Goal: Task Accomplishment & Management: Complete application form

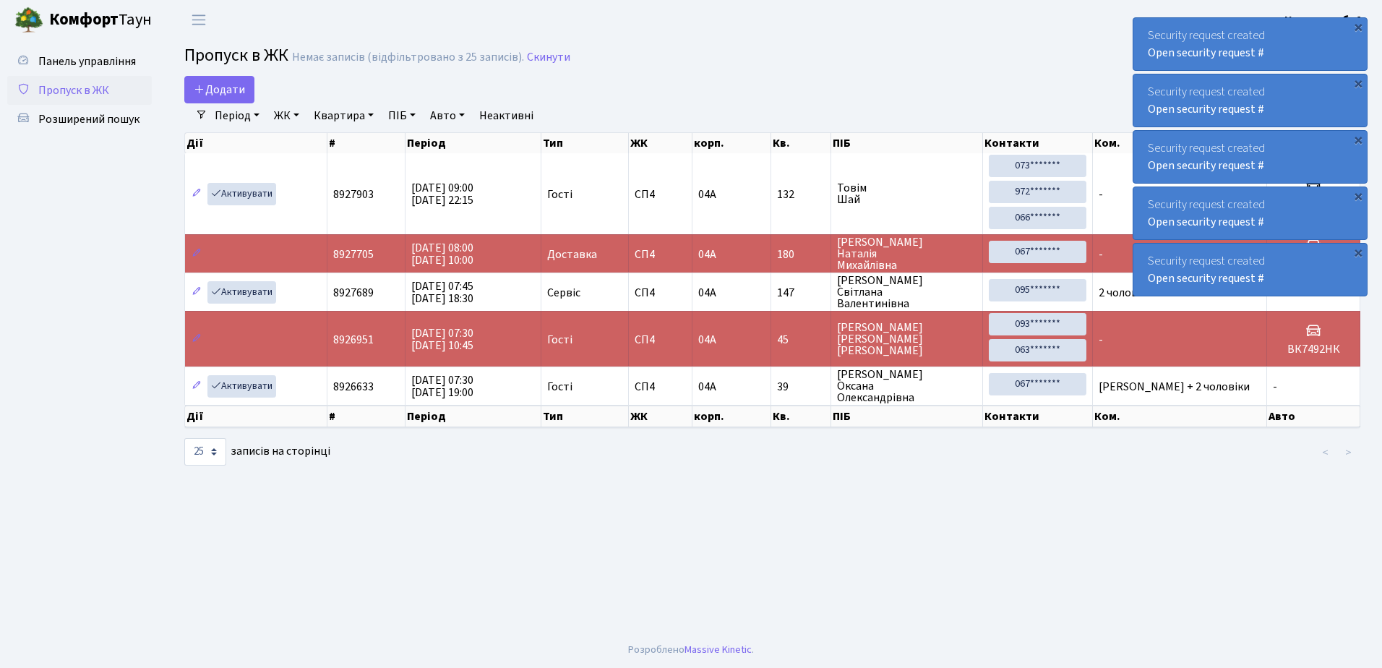
select select "25"
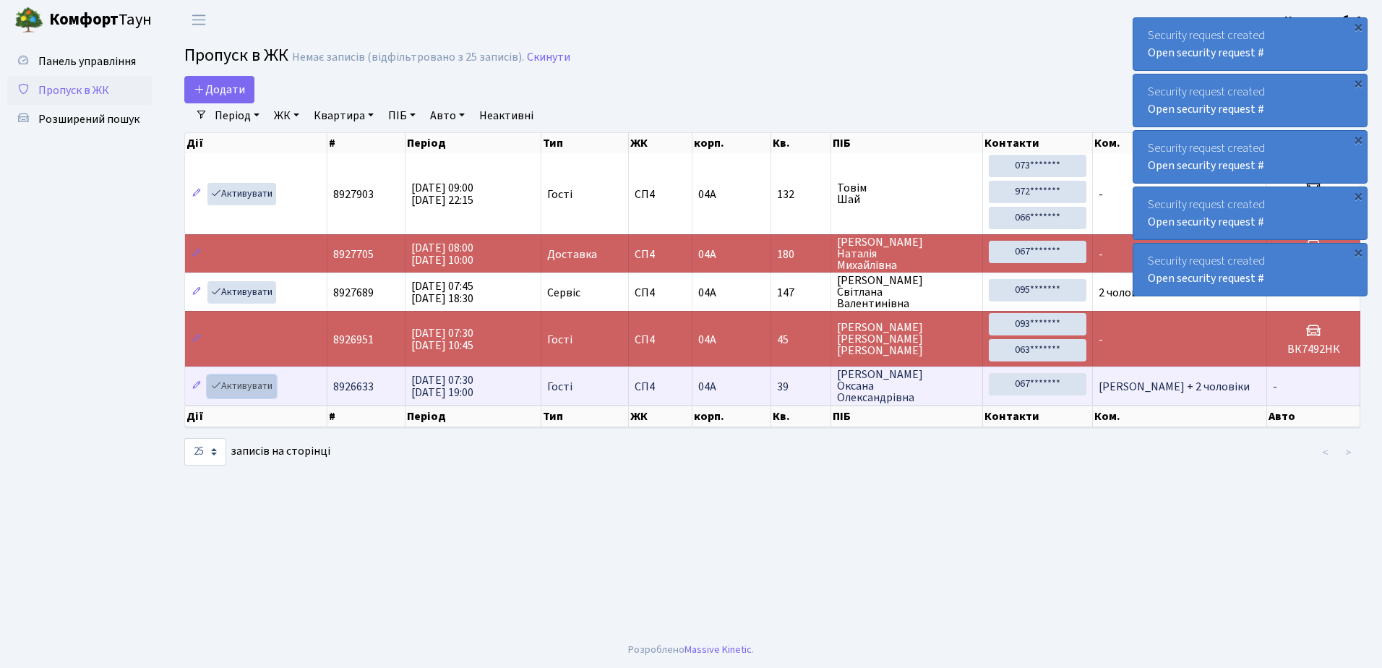
click at [238, 385] on link "Активувати" at bounding box center [241, 386] width 69 height 22
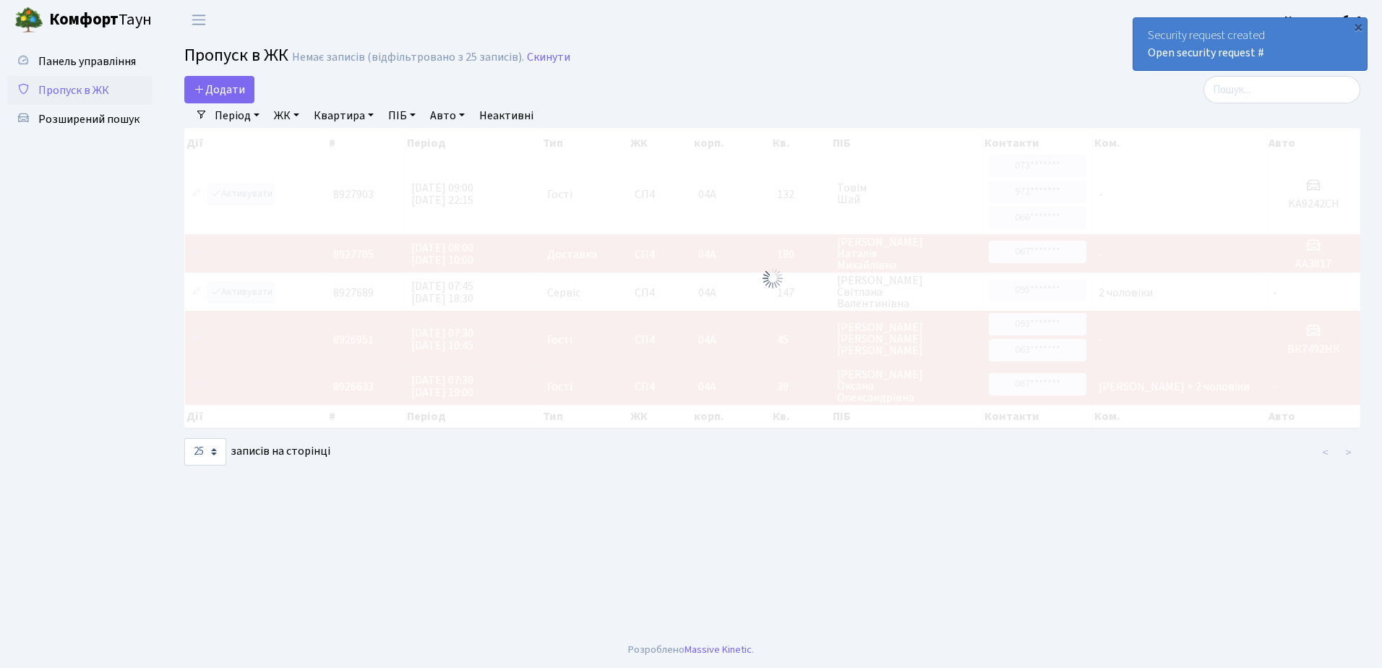
select select "25"
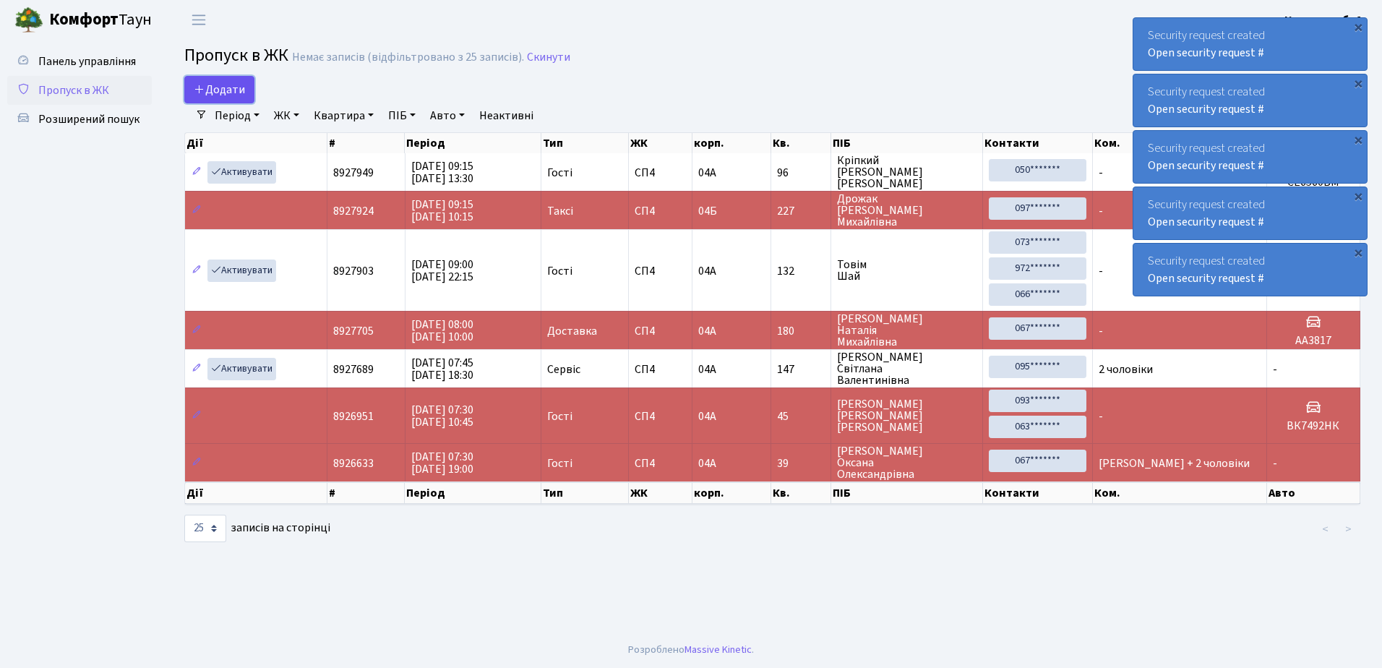
click at [227, 88] on span "Додати" at bounding box center [219, 90] width 51 height 16
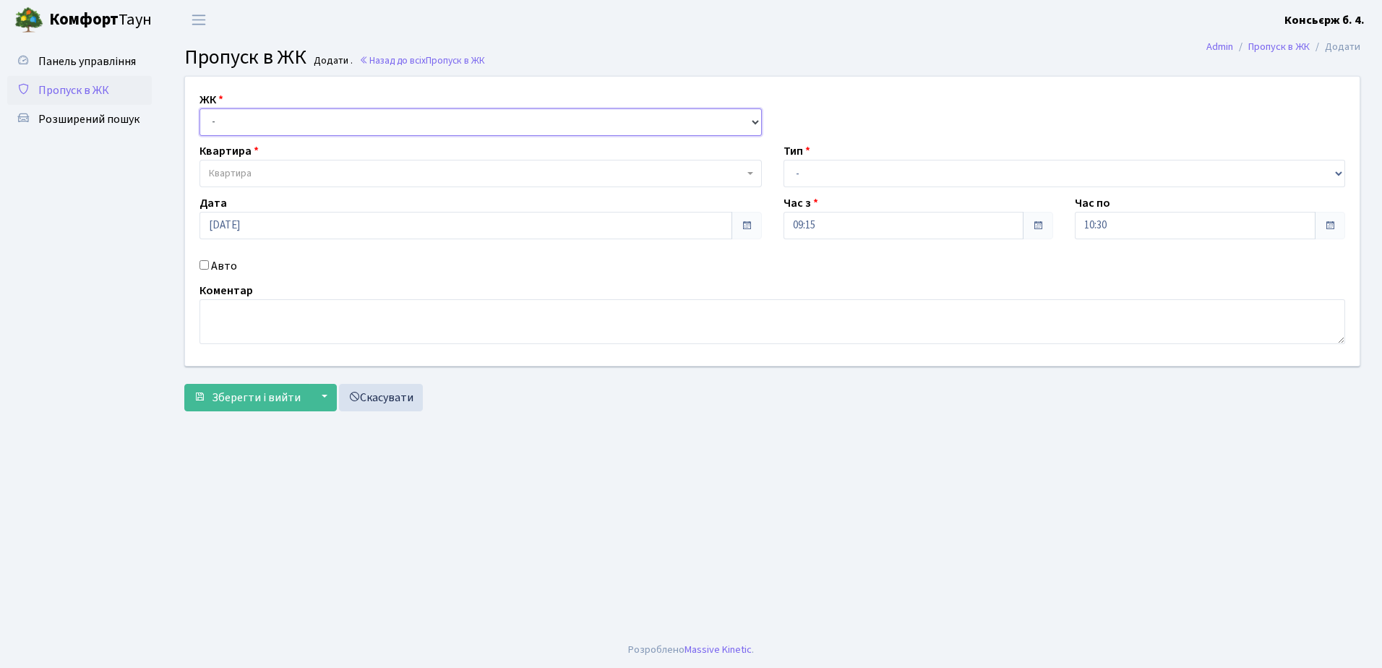
click at [270, 118] on select "- СП4, Столичне шосе, 5" at bounding box center [480, 121] width 562 height 27
select select "325"
click at [199, 108] on select "- СП4, Столичне шосе, 5" at bounding box center [480, 121] width 562 height 27
select select
click at [284, 169] on span "Квартира" at bounding box center [476, 173] width 535 height 14
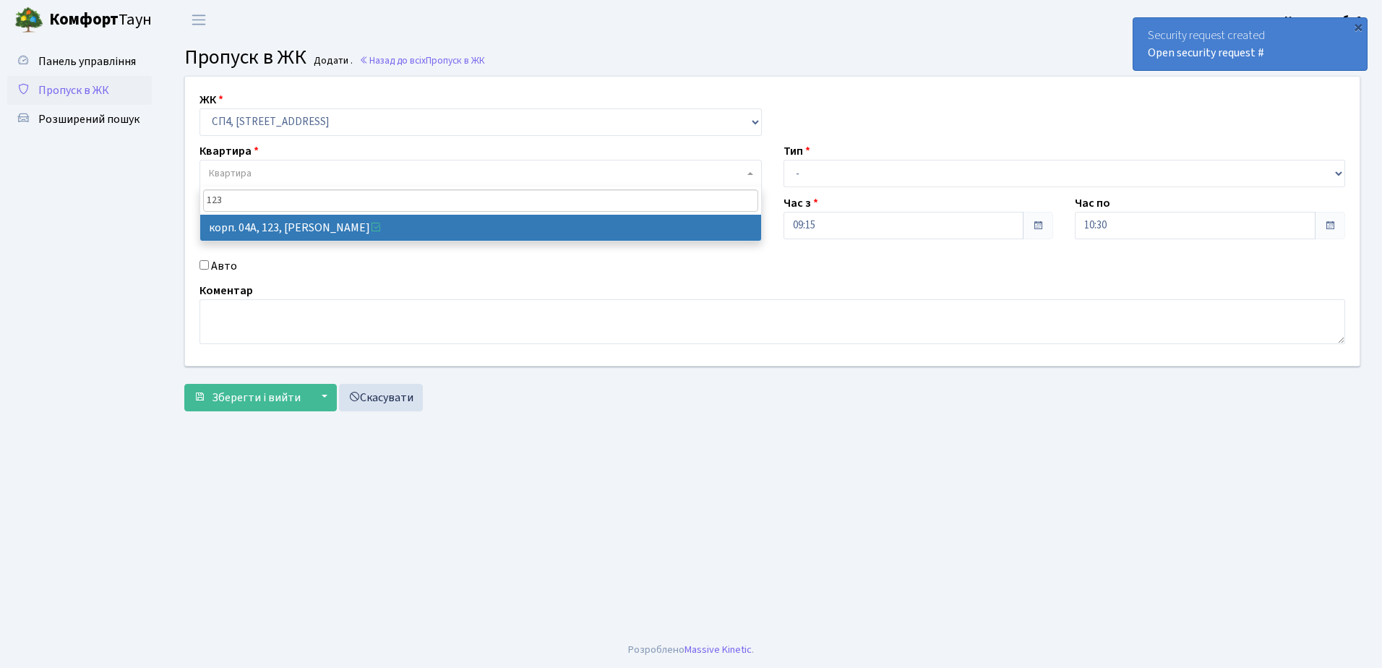
type input "123"
select select "21151"
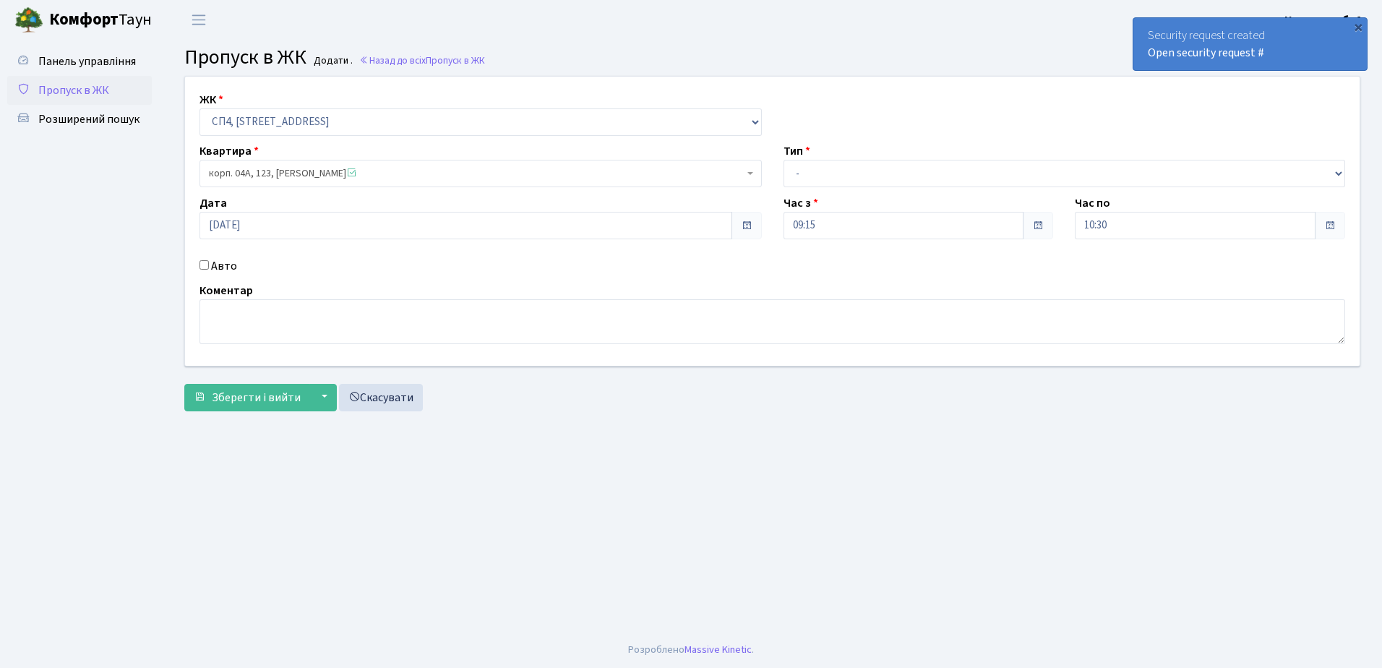
click at [204, 262] on input "Авто" at bounding box center [203, 264] width 9 height 9
checkbox input "true"
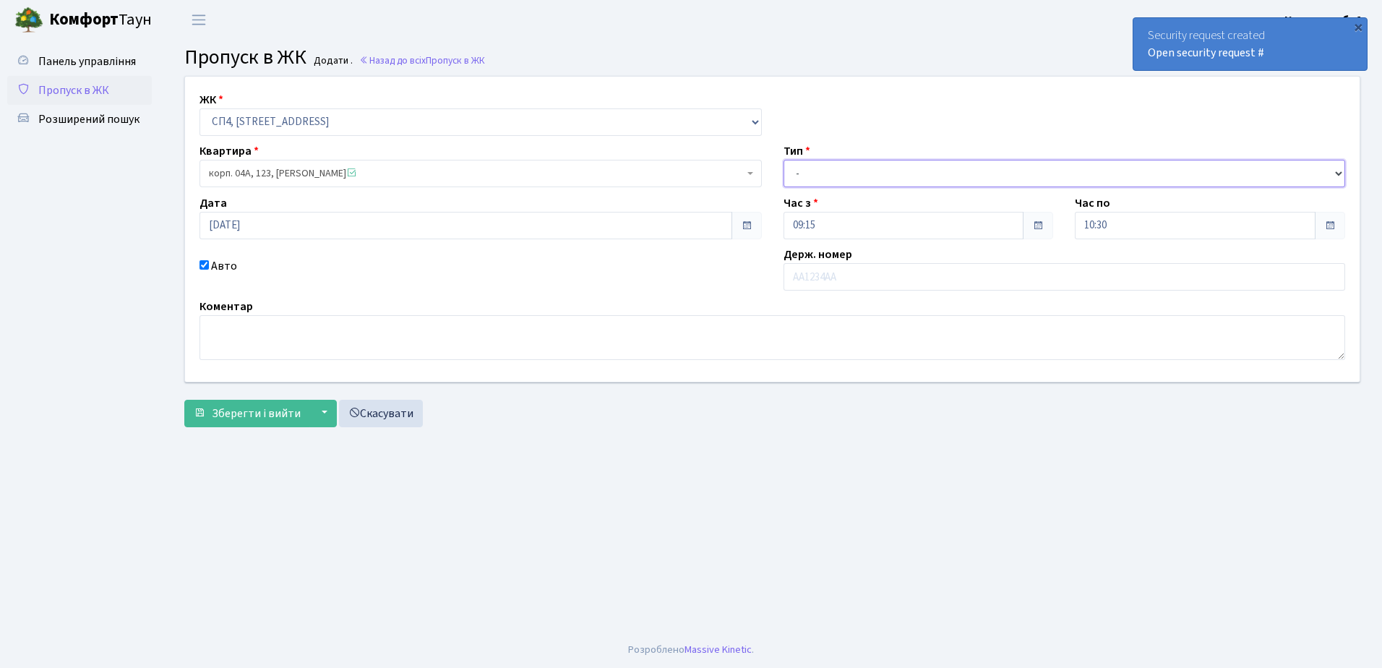
click at [892, 169] on select "- Доставка Таксі Гості Сервіс" at bounding box center [1064, 173] width 562 height 27
select select "18"
click at [783, 160] on select "- Доставка Таксі Гості Сервіс" at bounding box center [1064, 173] width 562 height 27
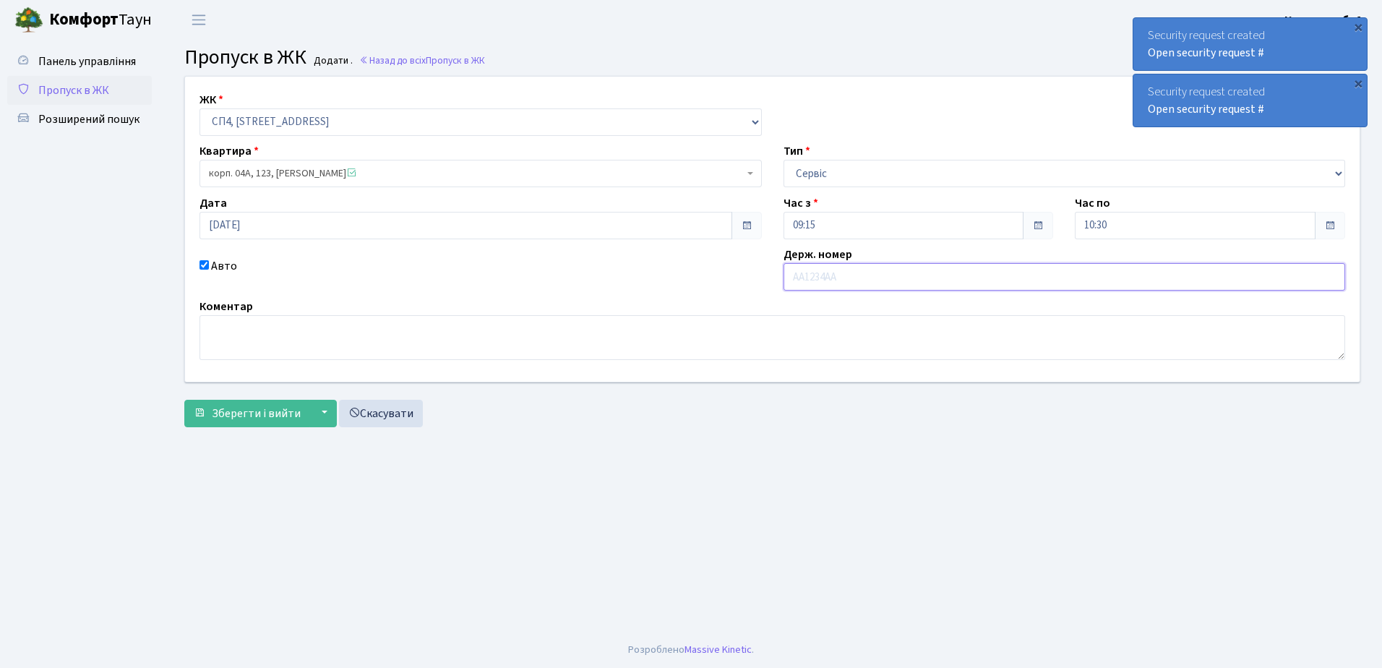
click at [866, 277] on input "text" at bounding box center [1064, 276] width 562 height 27
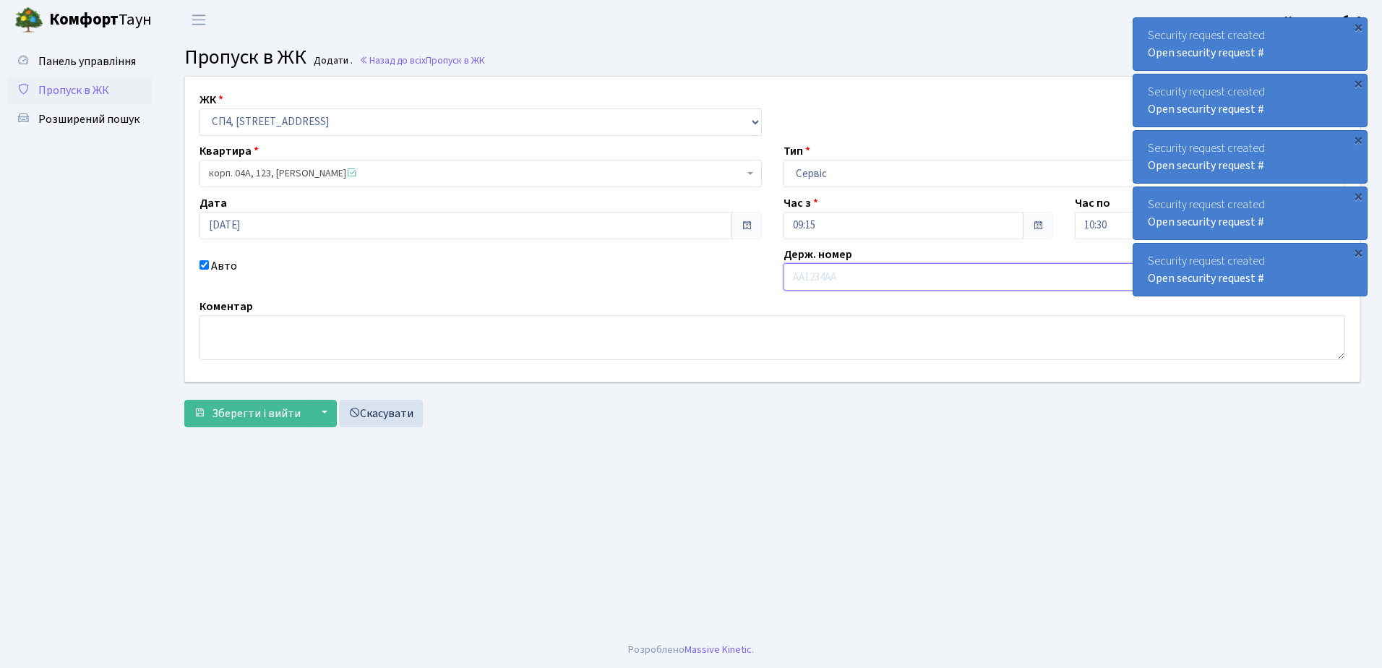
type input "АХ6282МС"
click at [262, 416] on span "Зберегти і вийти" at bounding box center [256, 413] width 89 height 16
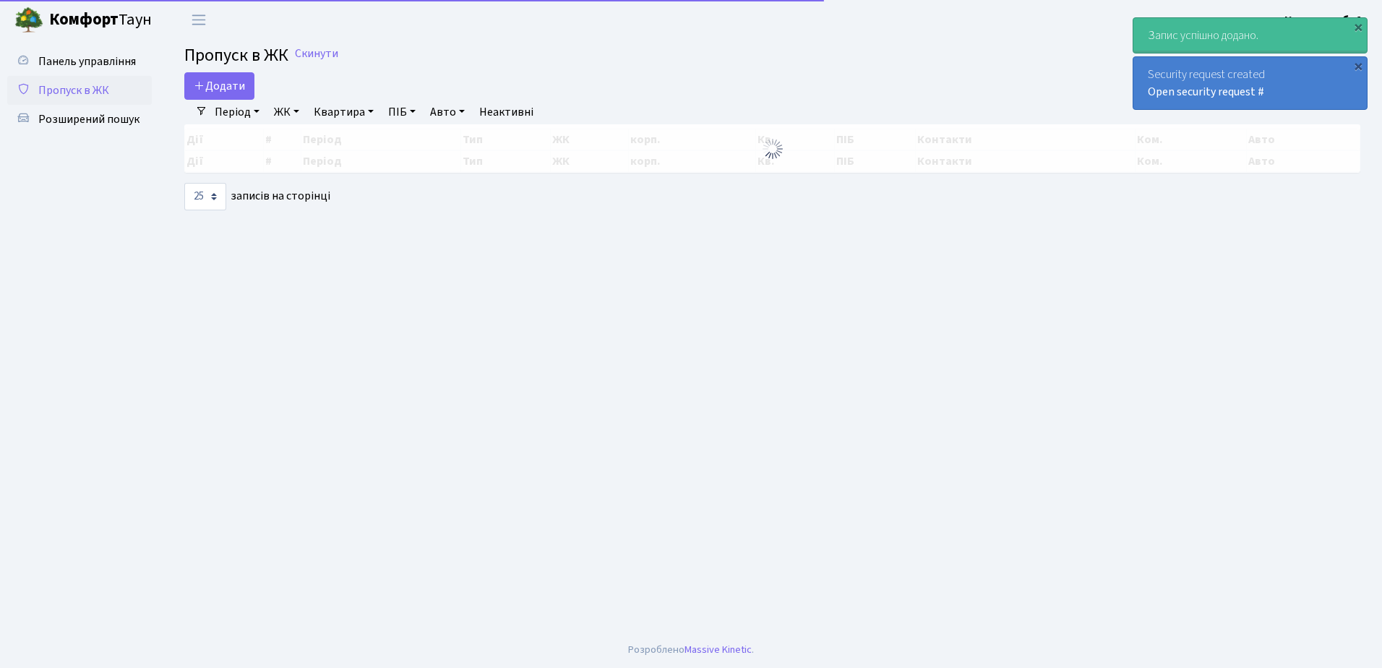
select select "25"
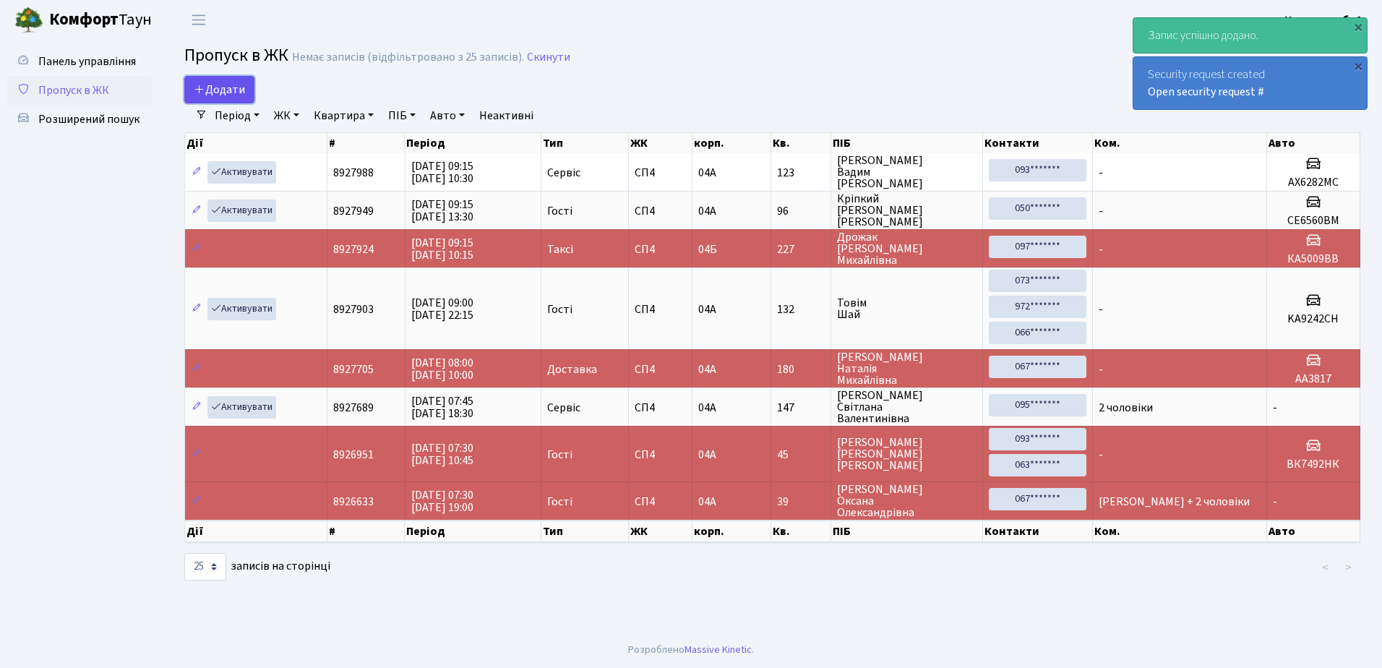
click at [228, 87] on span "Додати" at bounding box center [219, 90] width 51 height 16
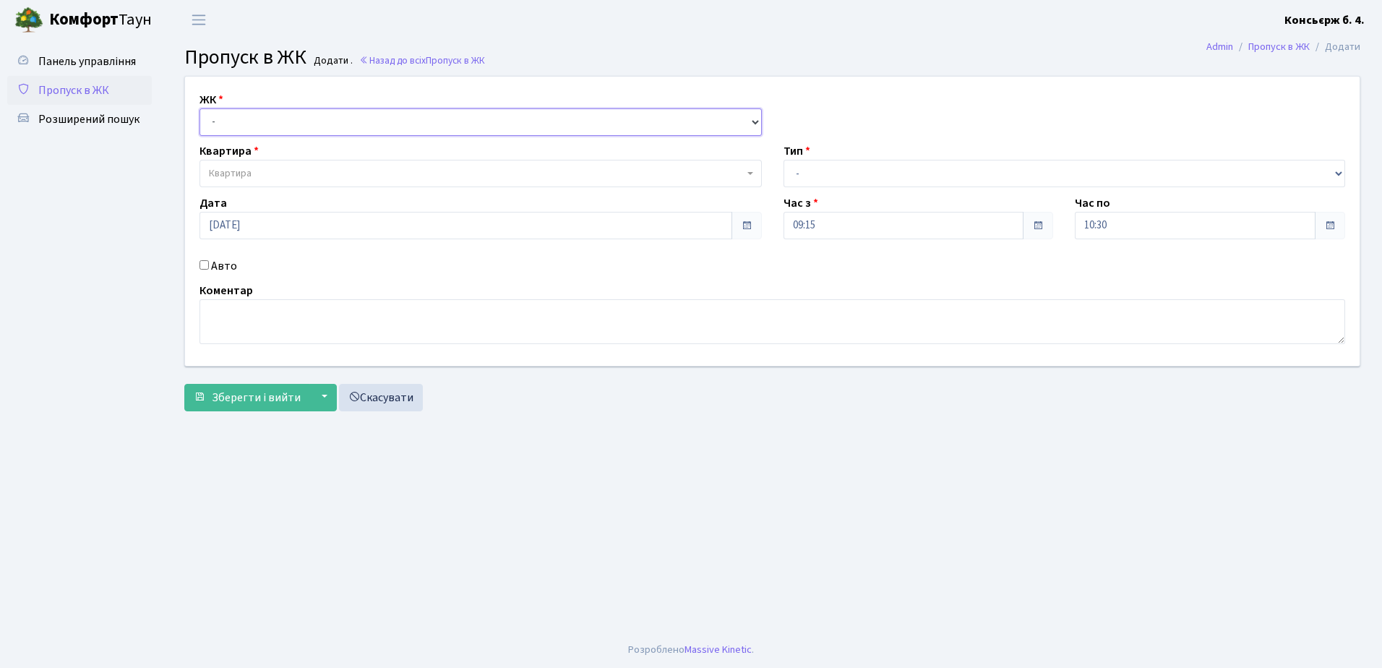
click at [264, 121] on select "- СП4, Столичне шосе, 5" at bounding box center [480, 121] width 562 height 27
select select "325"
click at [199, 108] on select "- [STREET_ADDRESS]" at bounding box center [480, 121] width 562 height 27
select select
click at [306, 173] on span "Квартира" at bounding box center [476, 173] width 535 height 14
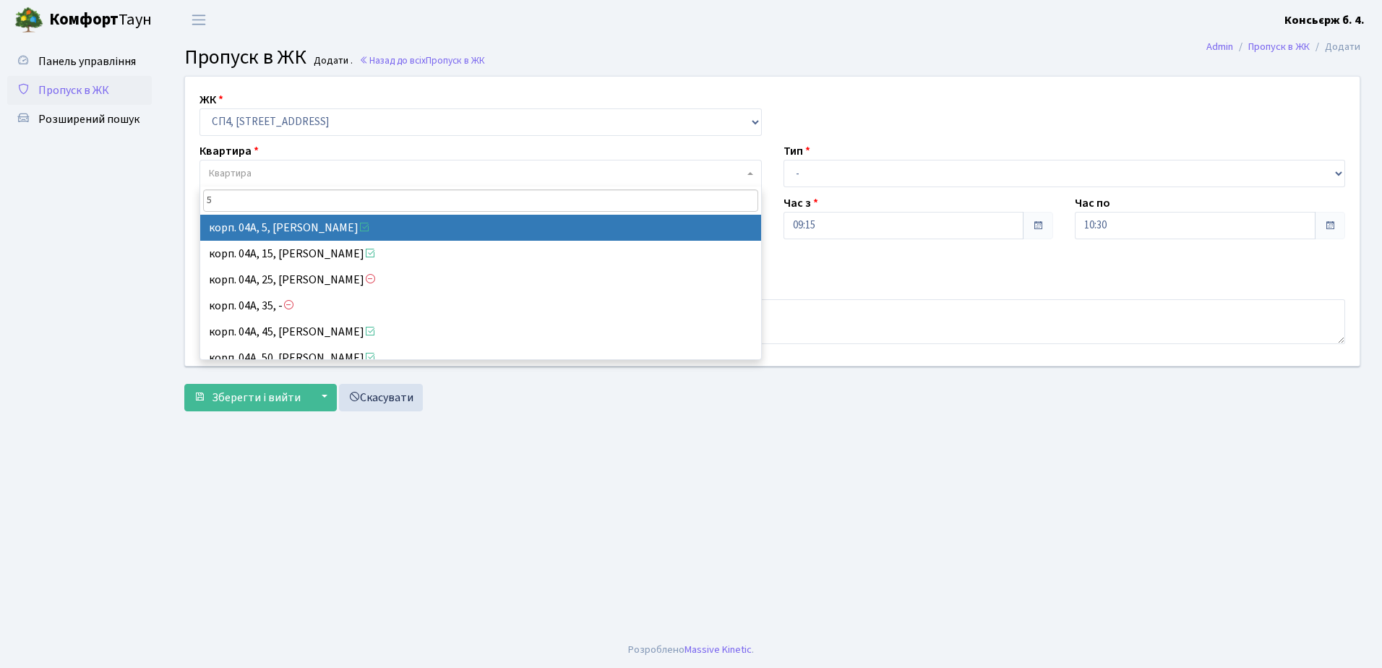
type input "5"
select select "21033"
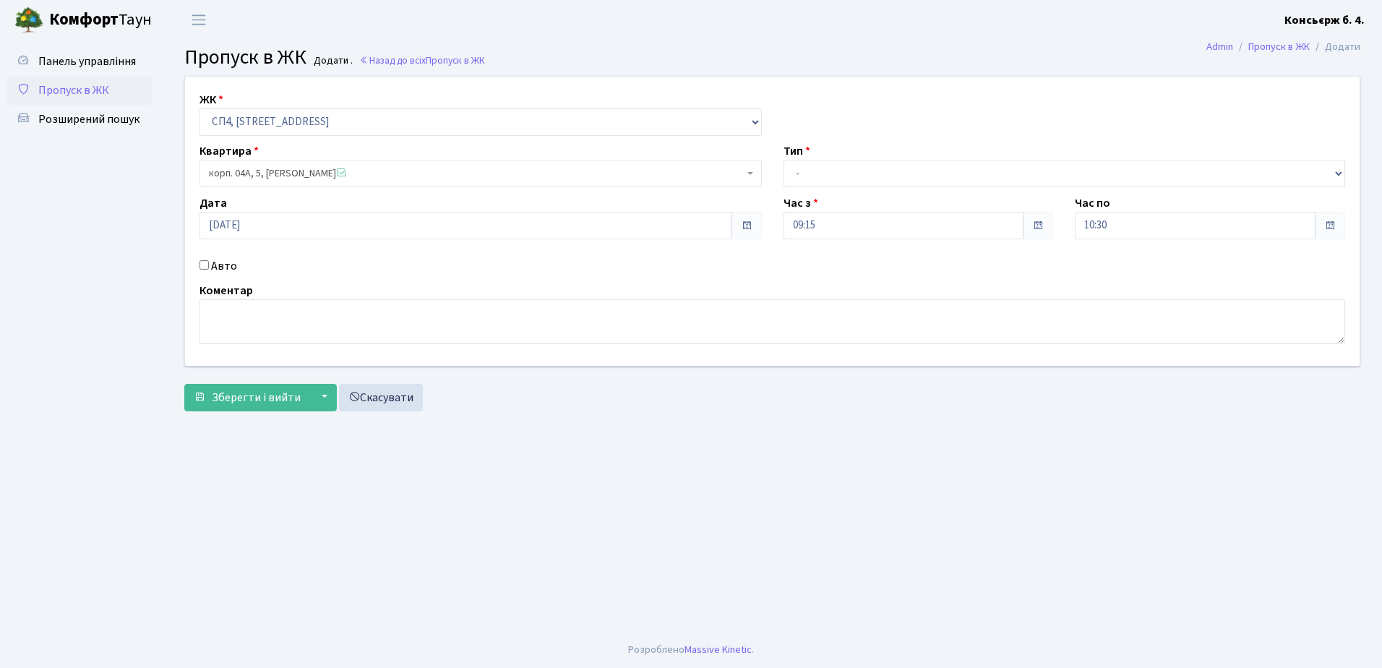
click at [204, 261] on input "Авто" at bounding box center [203, 264] width 9 height 9
checkbox input "true"
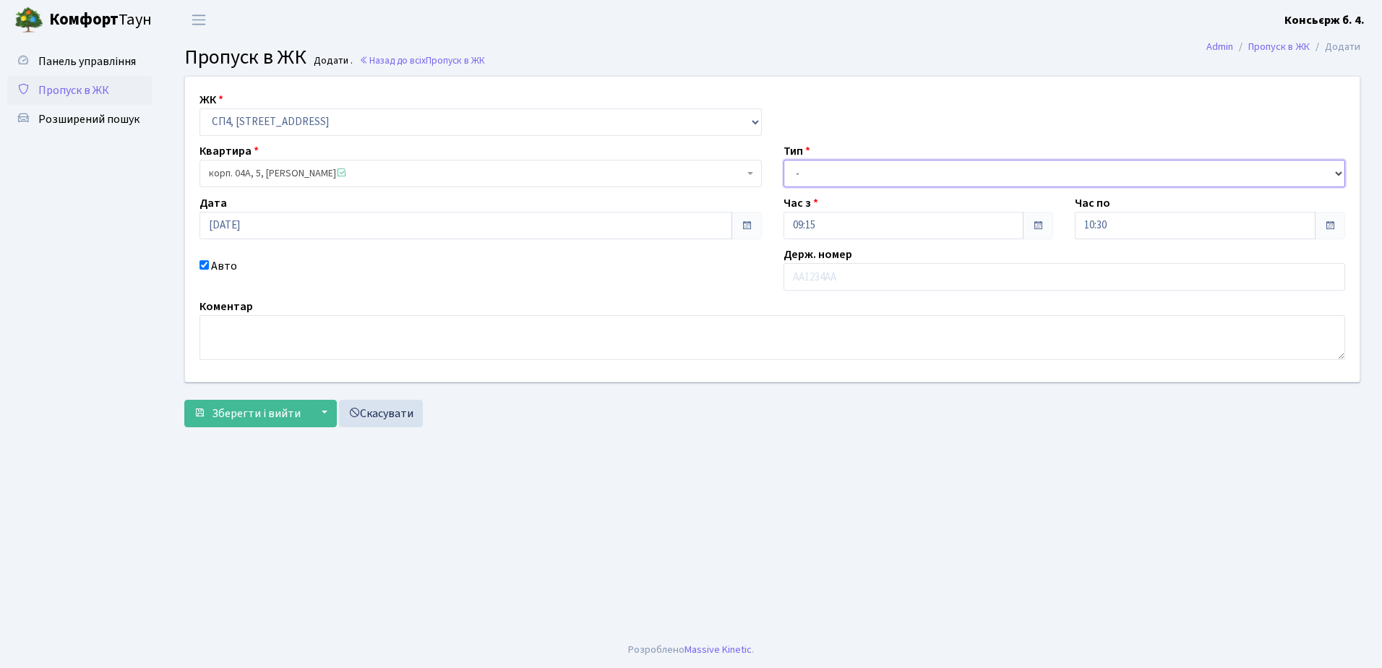
click at [914, 163] on select "- Доставка Таксі Гості Сервіс" at bounding box center [1064, 173] width 562 height 27
select select "1"
click at [783, 160] on select "- Доставка Таксі Гості Сервіс" at bounding box center [1064, 173] width 562 height 27
click at [888, 279] on input "text" at bounding box center [1064, 276] width 562 height 27
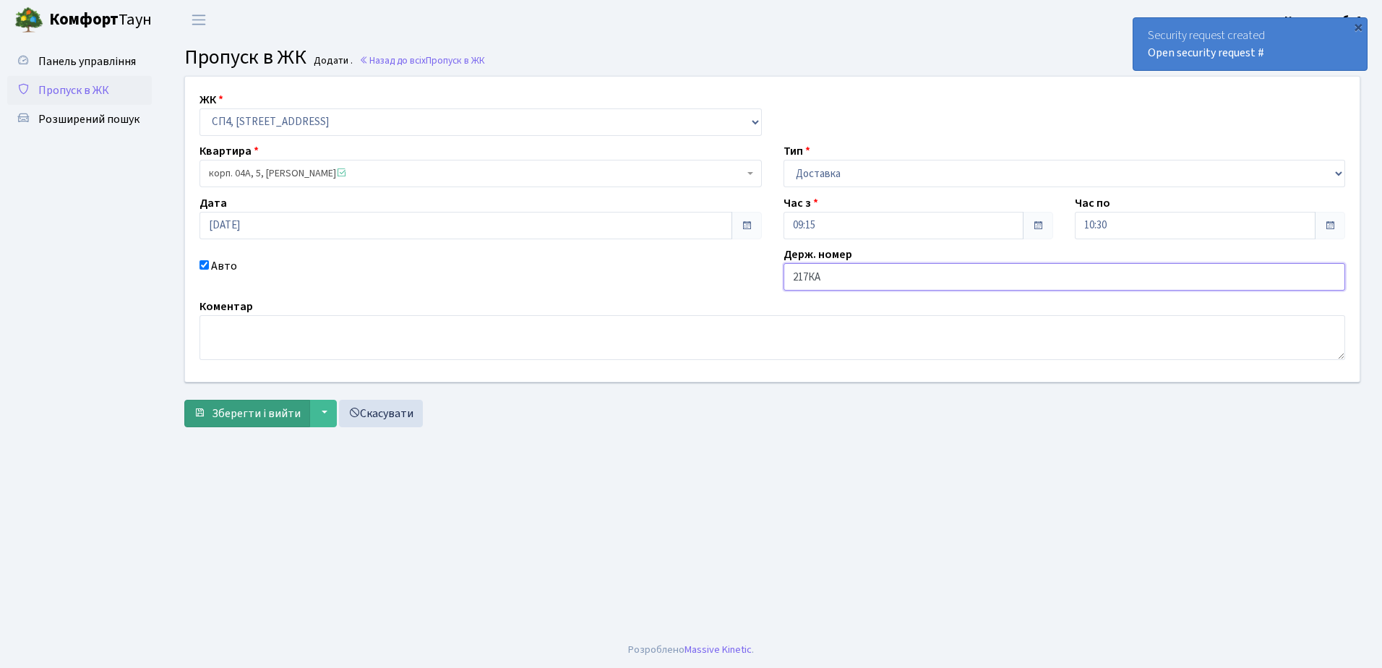
type input "217КА"
click at [278, 412] on span "Зберегти і вийти" at bounding box center [256, 413] width 89 height 16
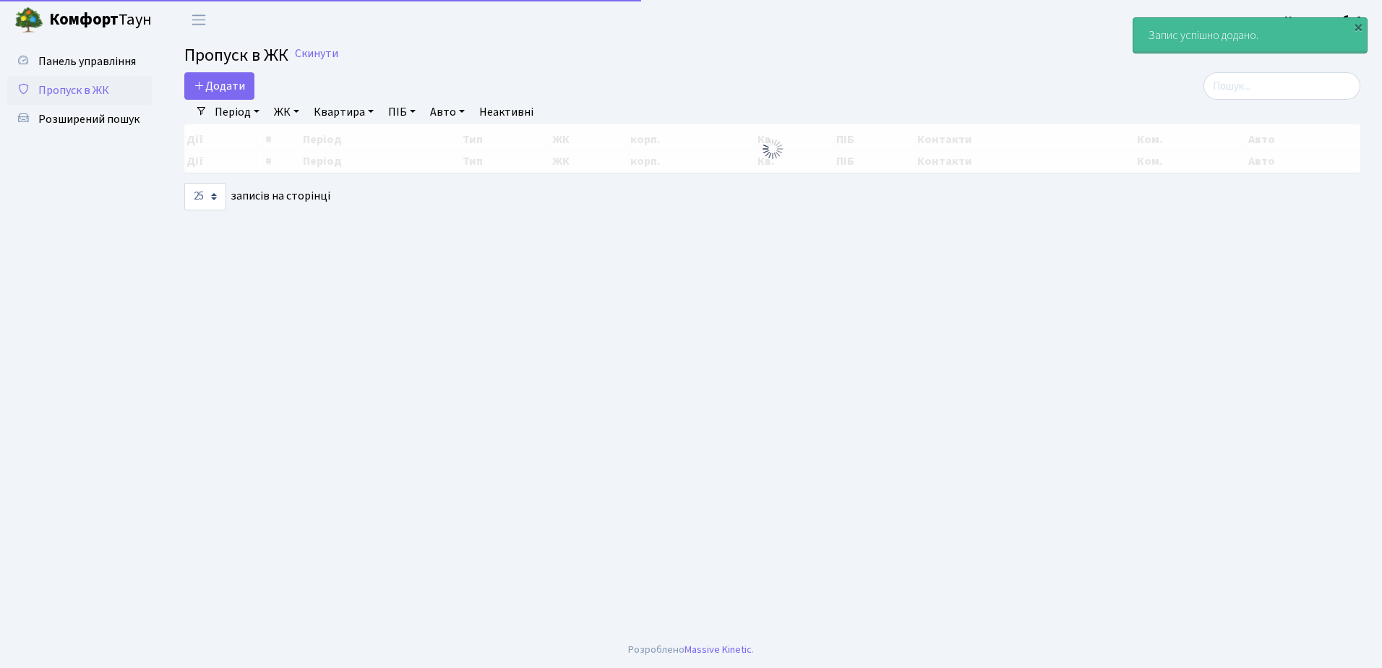
select select "25"
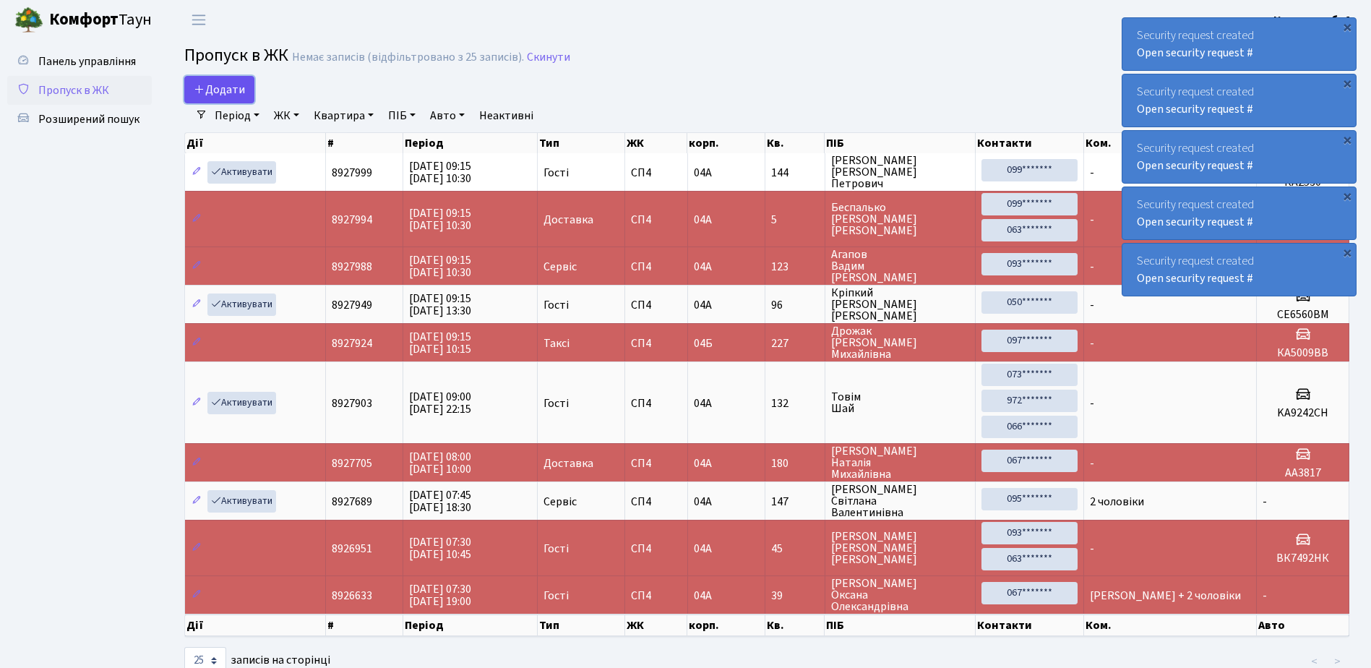
click at [224, 85] on span "Додати" at bounding box center [219, 90] width 51 height 16
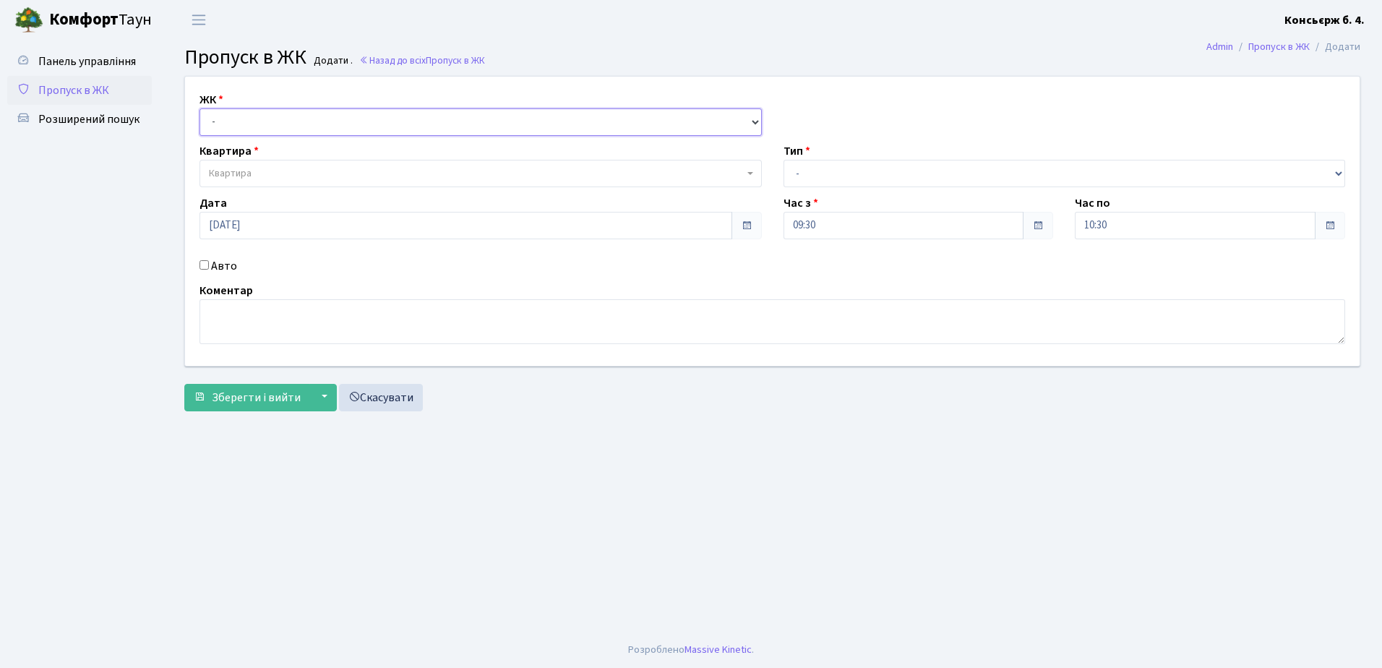
click at [279, 121] on select "- [STREET_ADDRESS]" at bounding box center [480, 121] width 562 height 27
select select "325"
click at [199, 108] on select "- [STREET_ADDRESS]" at bounding box center [480, 121] width 562 height 27
select select
click at [277, 168] on span "Квартира" at bounding box center [476, 173] width 535 height 14
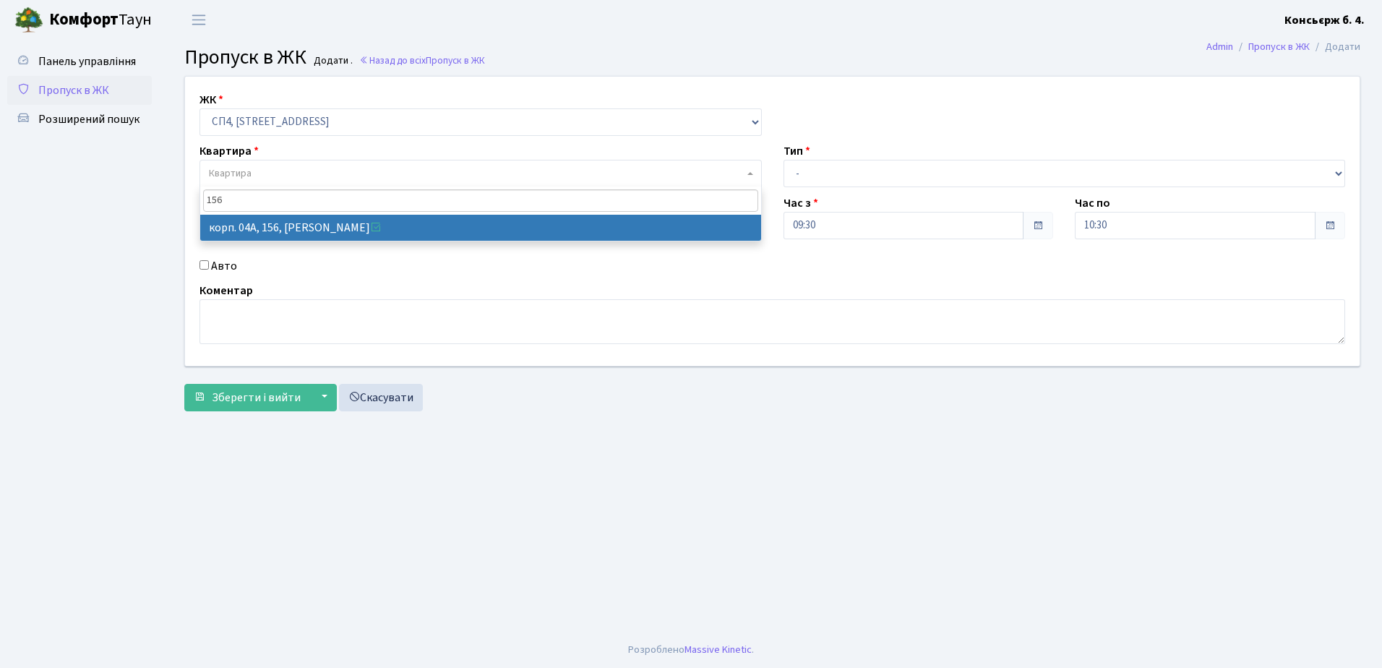
type input "156"
select select "21184"
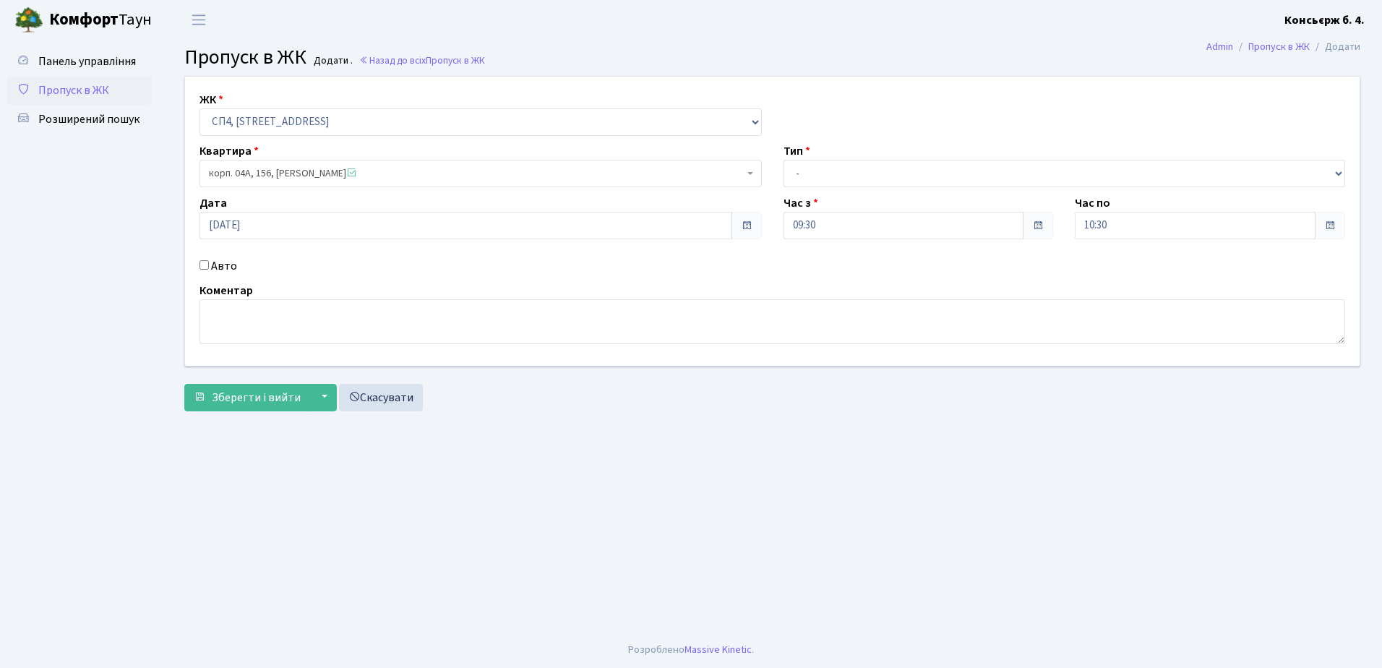
click at [204, 262] on input "Авто" at bounding box center [203, 264] width 9 height 9
checkbox input "true"
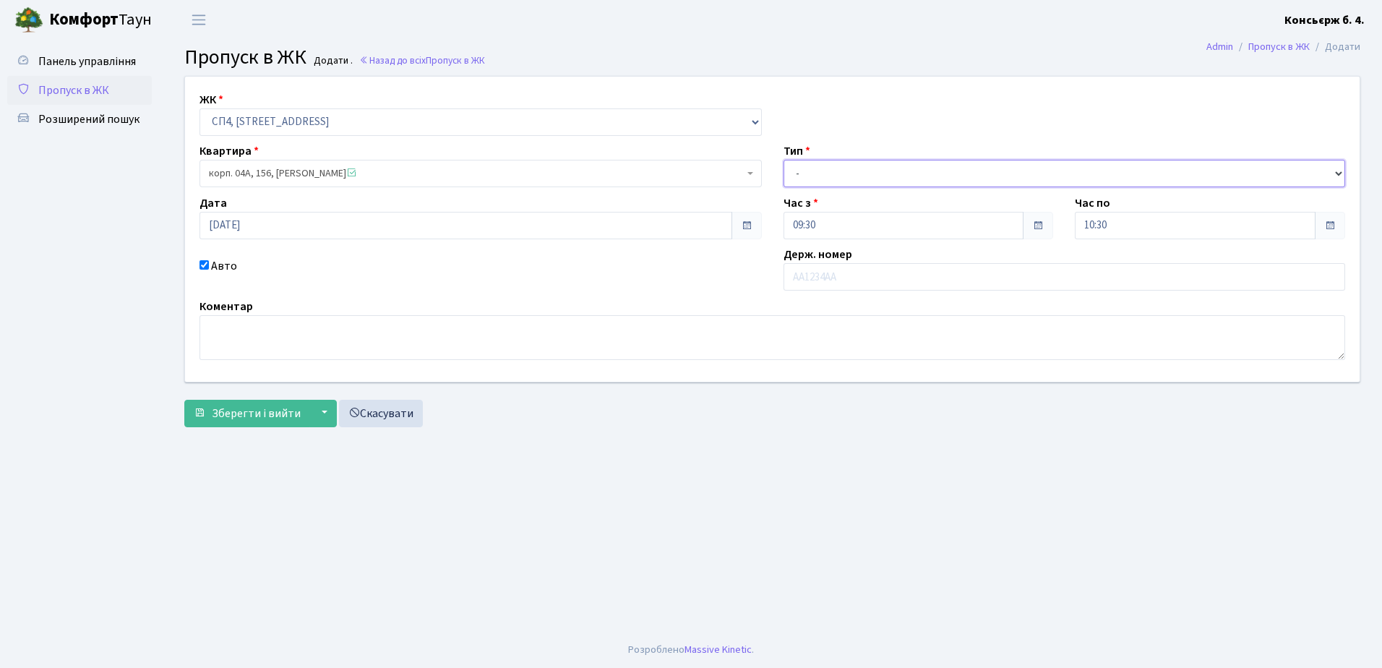
click at [887, 168] on select "- Доставка Таксі Гості Сервіс" at bounding box center [1064, 173] width 562 height 27
select select "1"
click at [783, 160] on select "- Доставка Таксі Гості Сервіс" at bounding box center [1064, 173] width 562 height 27
click at [861, 279] on input "text" at bounding box center [1064, 276] width 562 height 27
type input "АА9328ІА"
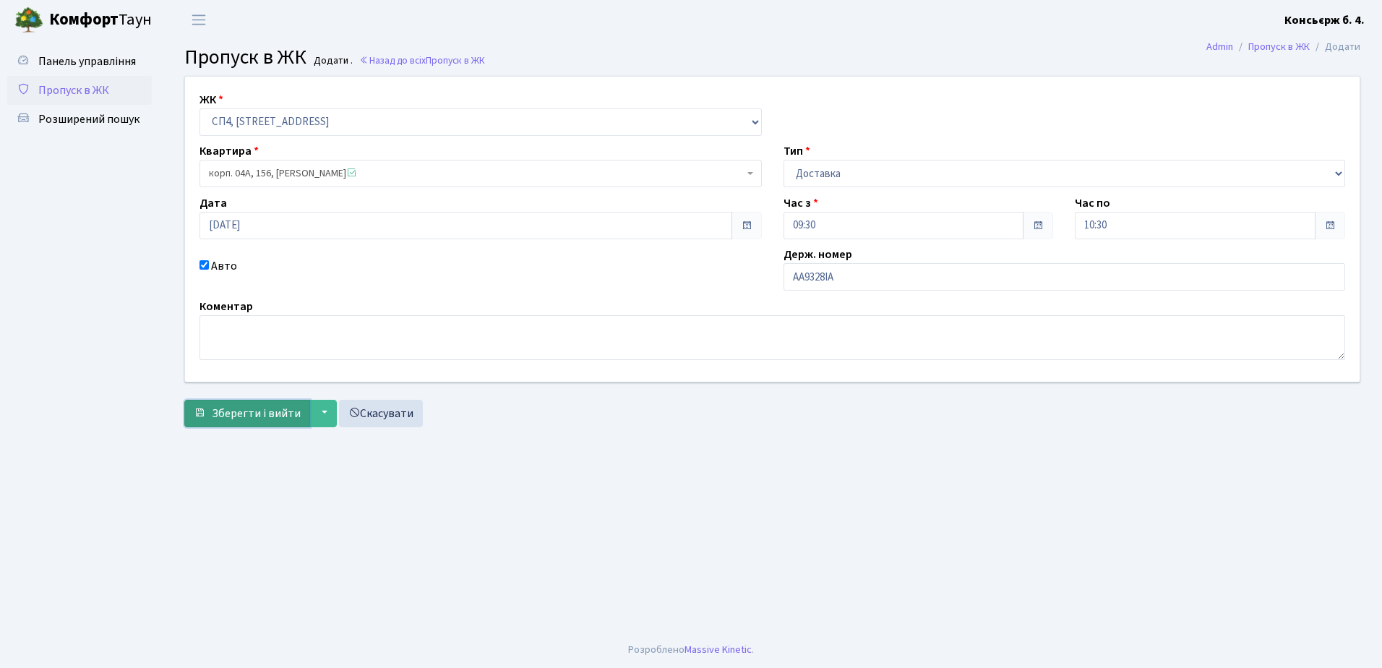
click at [259, 410] on span "Зберегти і вийти" at bounding box center [256, 413] width 89 height 16
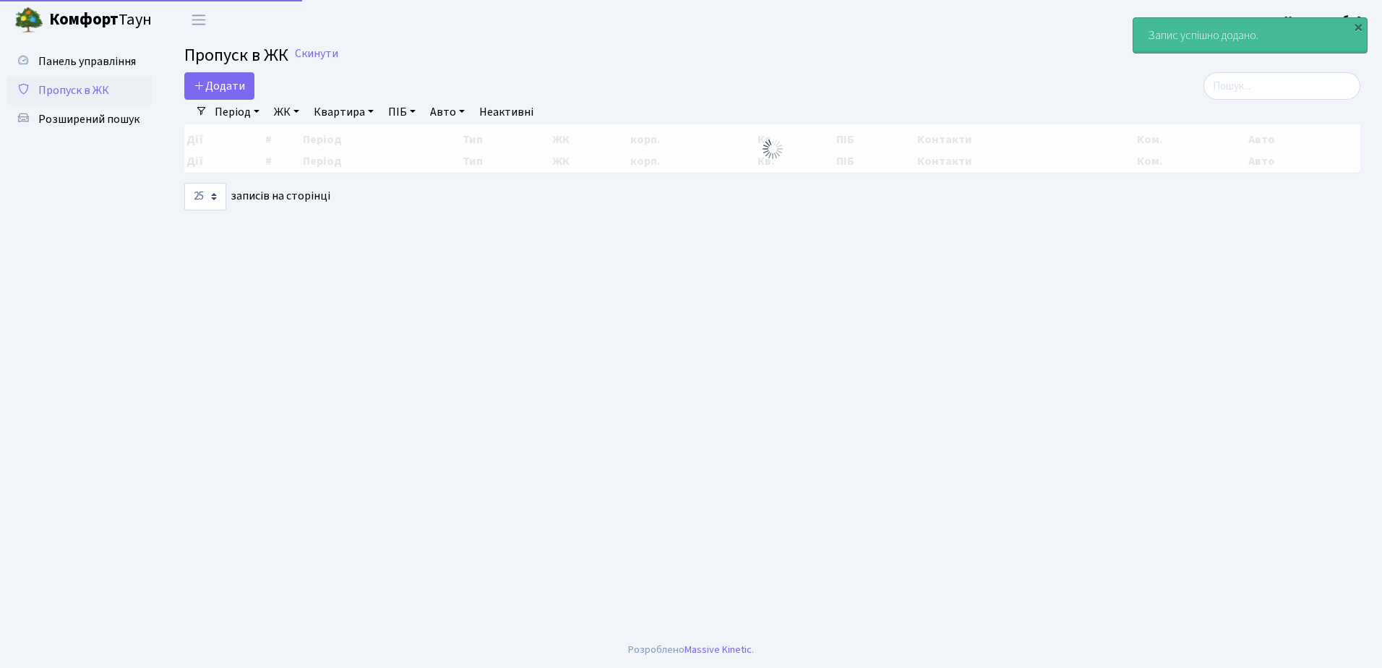
select select "25"
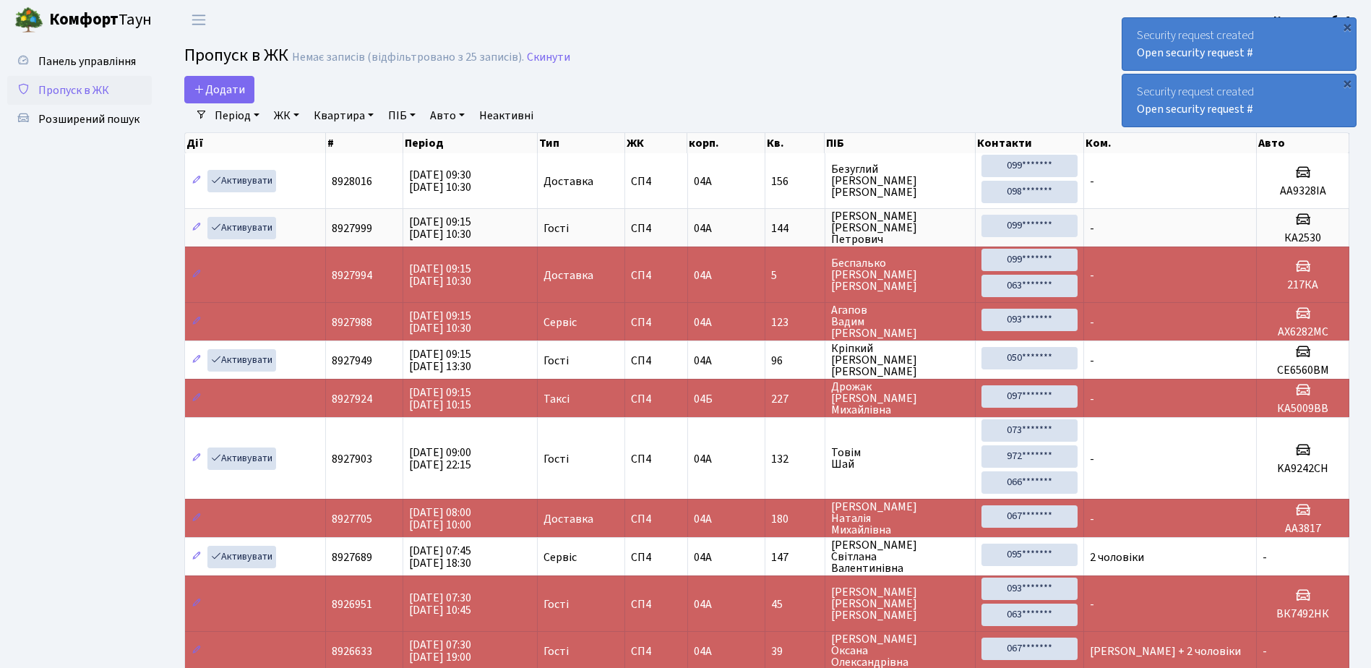
click at [1280, 53] on div "Security request created Open security request #" at bounding box center [1238, 44] width 233 height 52
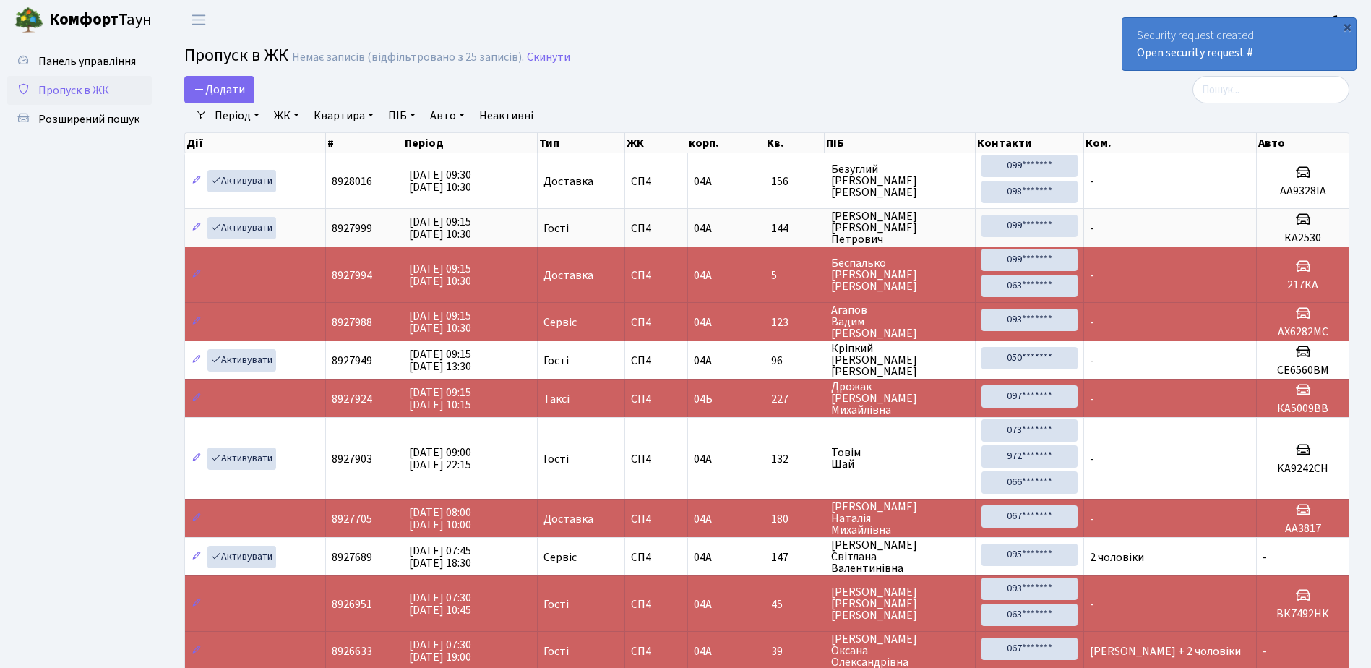
click at [1276, 60] on div "Security request created Open security request #" at bounding box center [1238, 44] width 233 height 52
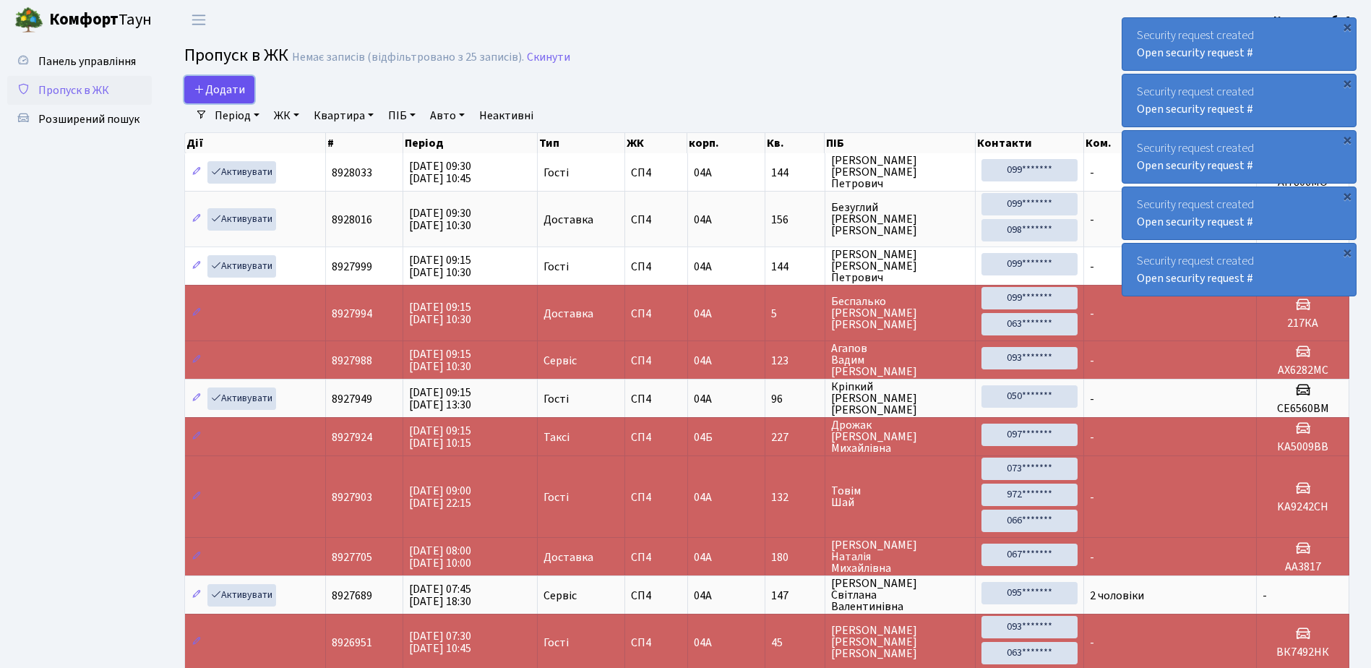
click at [223, 84] on span "Додати" at bounding box center [219, 90] width 51 height 16
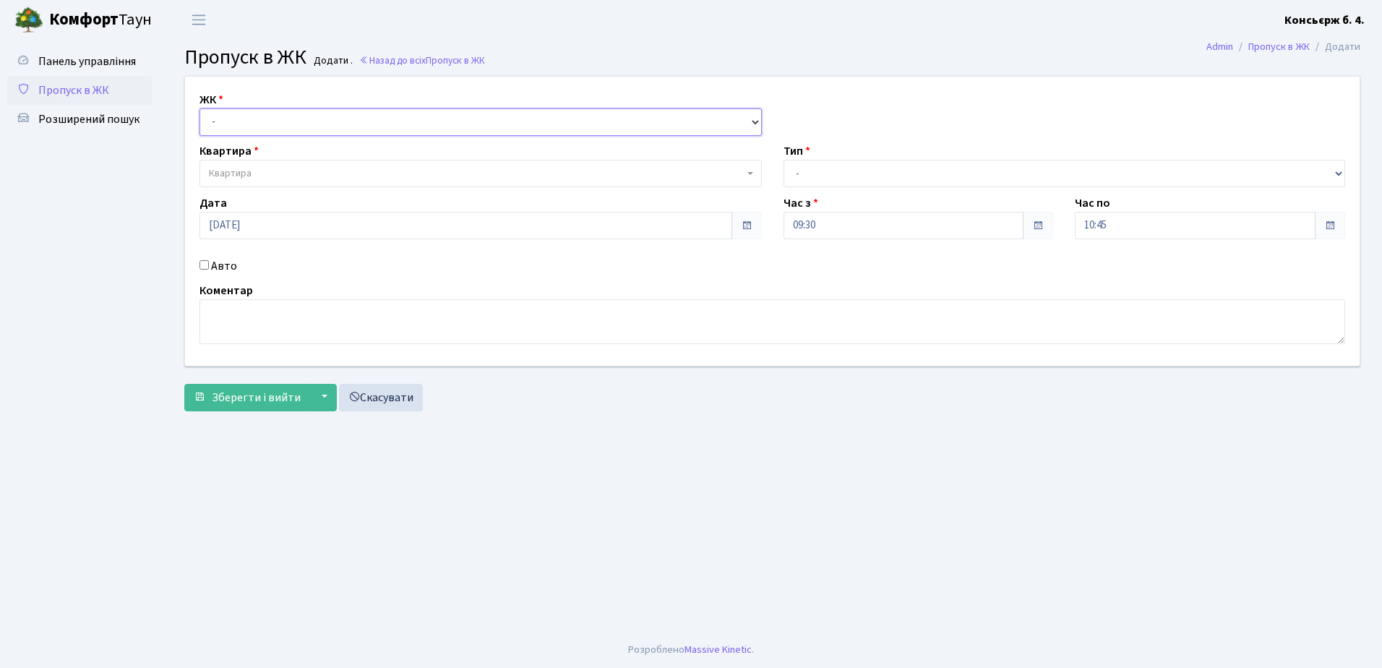
click at [281, 122] on select "- [STREET_ADDRESS]" at bounding box center [480, 121] width 562 height 27
select select "325"
click at [199, 108] on select "- [STREET_ADDRESS]" at bounding box center [480, 121] width 562 height 27
select select
click at [275, 173] on span "Квартира" at bounding box center [476, 173] width 535 height 14
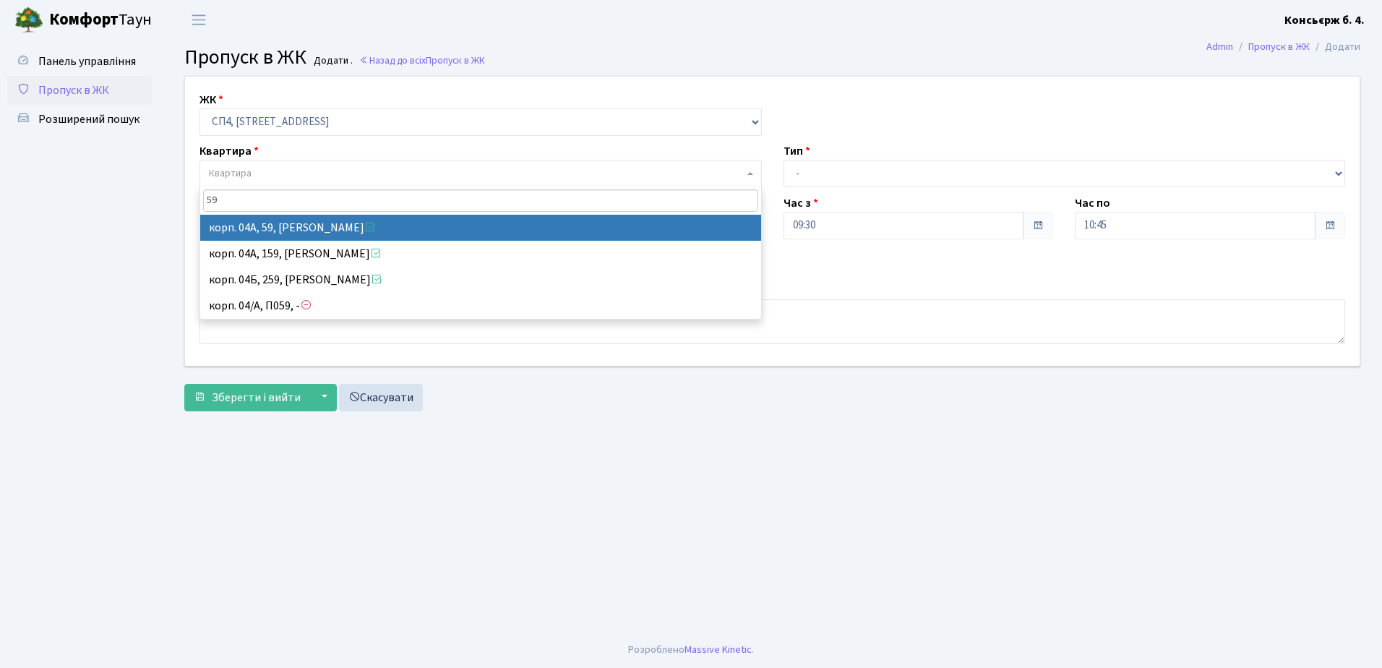
type input "59"
select select "21087"
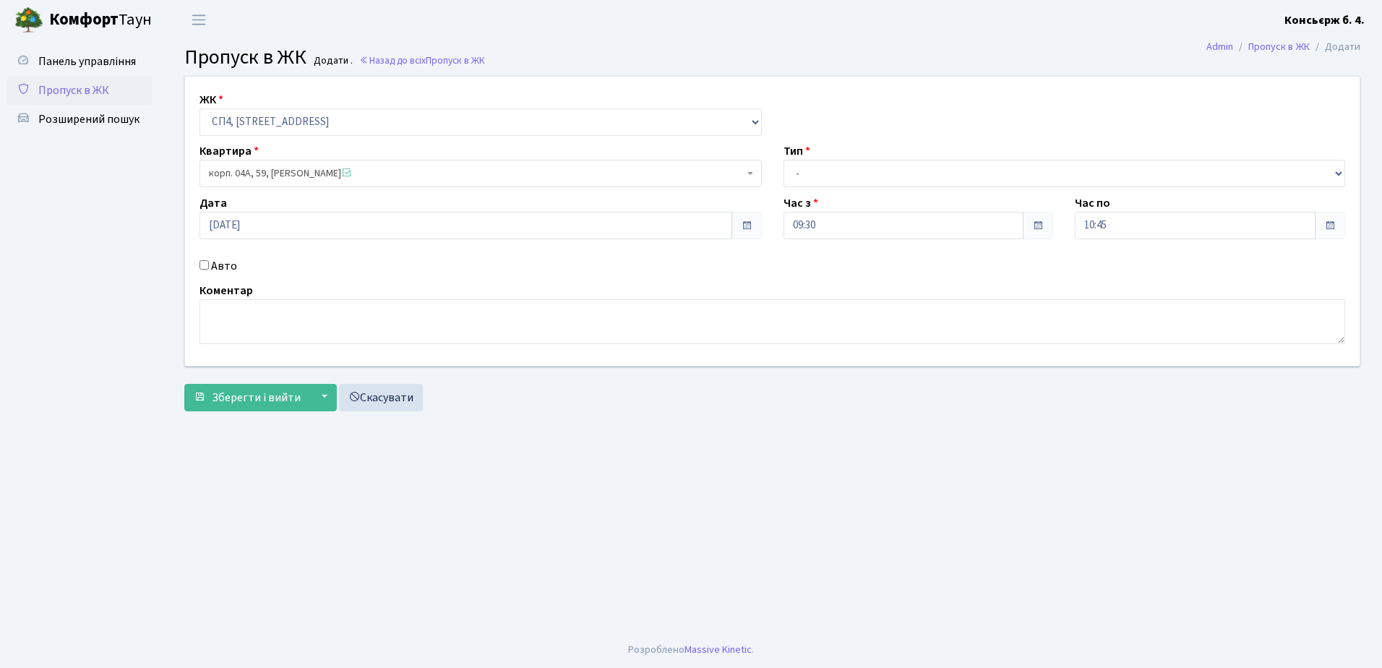
click at [204, 263] on input "Авто" at bounding box center [203, 264] width 9 height 9
checkbox input "true"
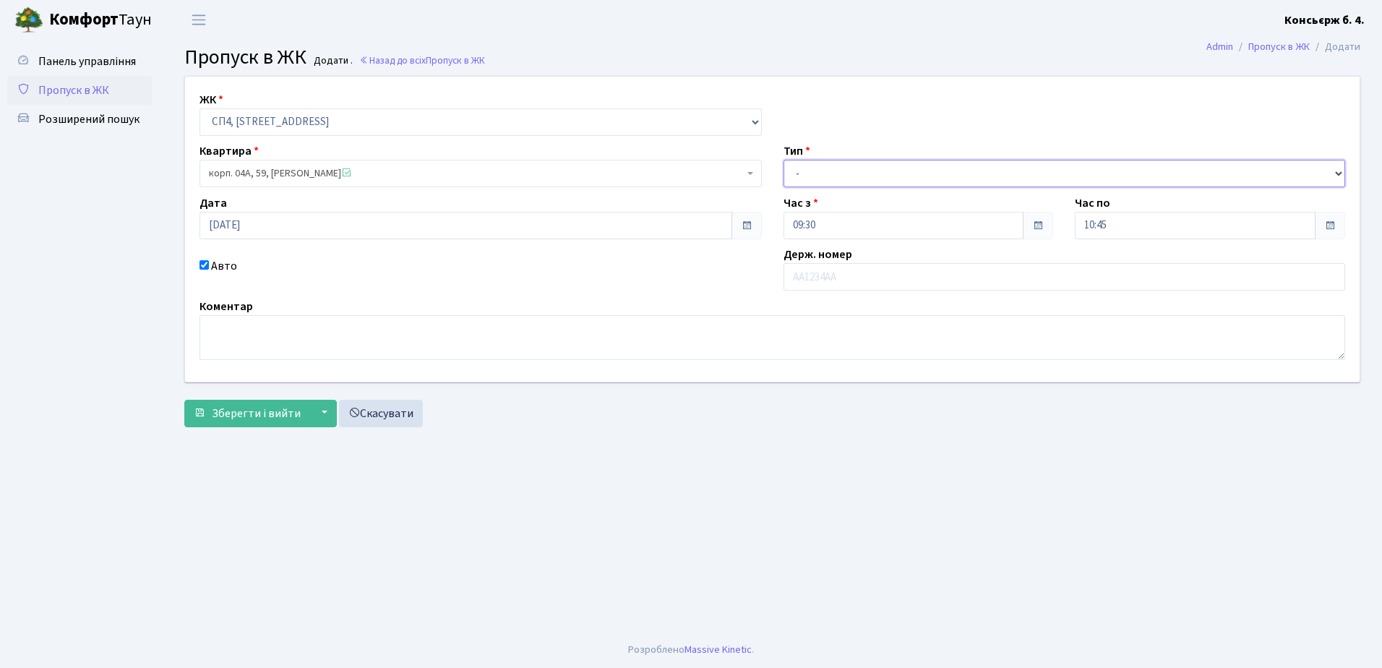
click at [934, 168] on select "- Доставка Таксі Гості Сервіс" at bounding box center [1064, 173] width 562 height 27
select select "1"
click at [783, 160] on select "- Доставка Таксі Гості Сервіс" at bounding box center [1064, 173] width 562 height 27
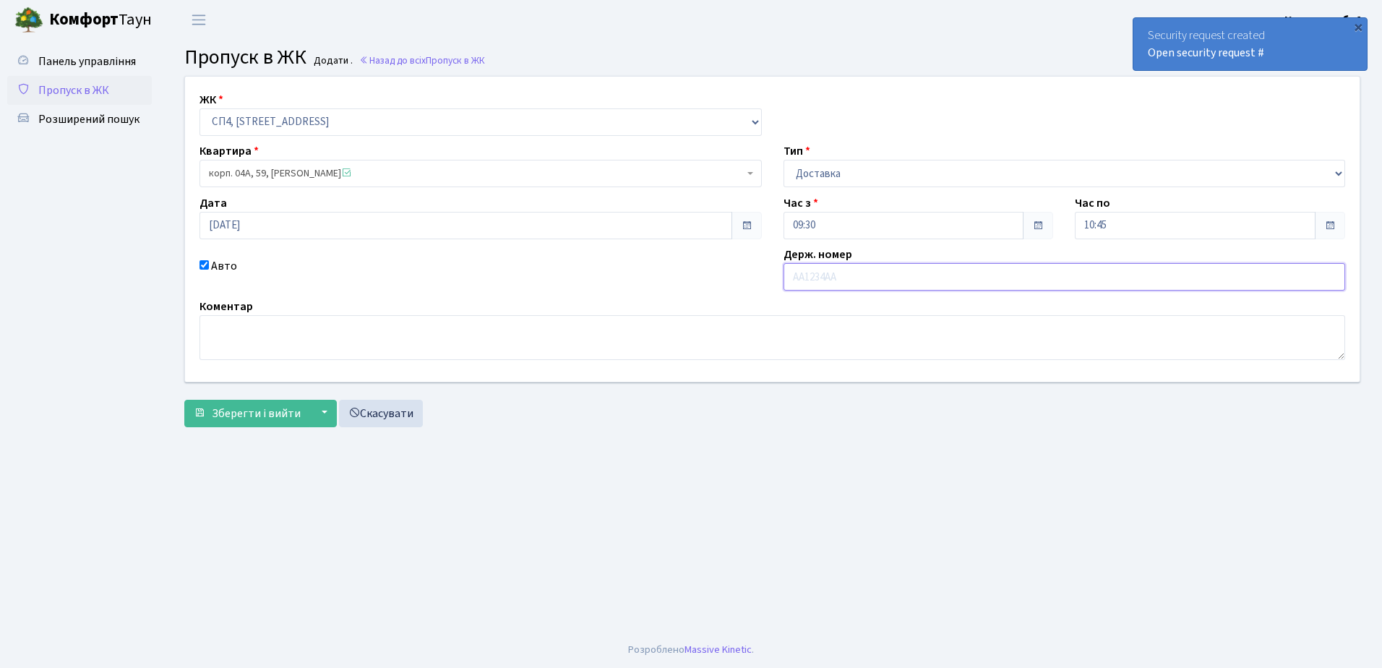
click at [891, 280] on input "text" at bounding box center [1064, 276] width 562 height 27
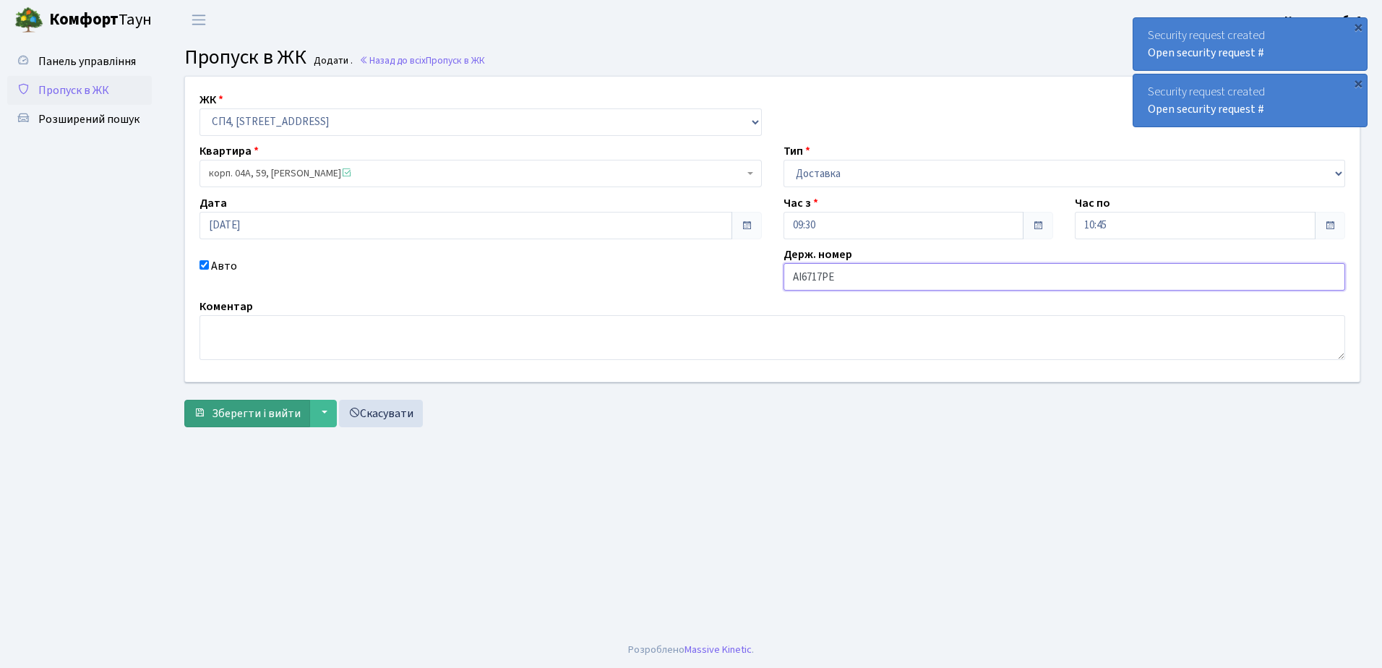
type input "АІ6717РЕ"
click at [264, 413] on span "Зберегти і вийти" at bounding box center [256, 413] width 89 height 16
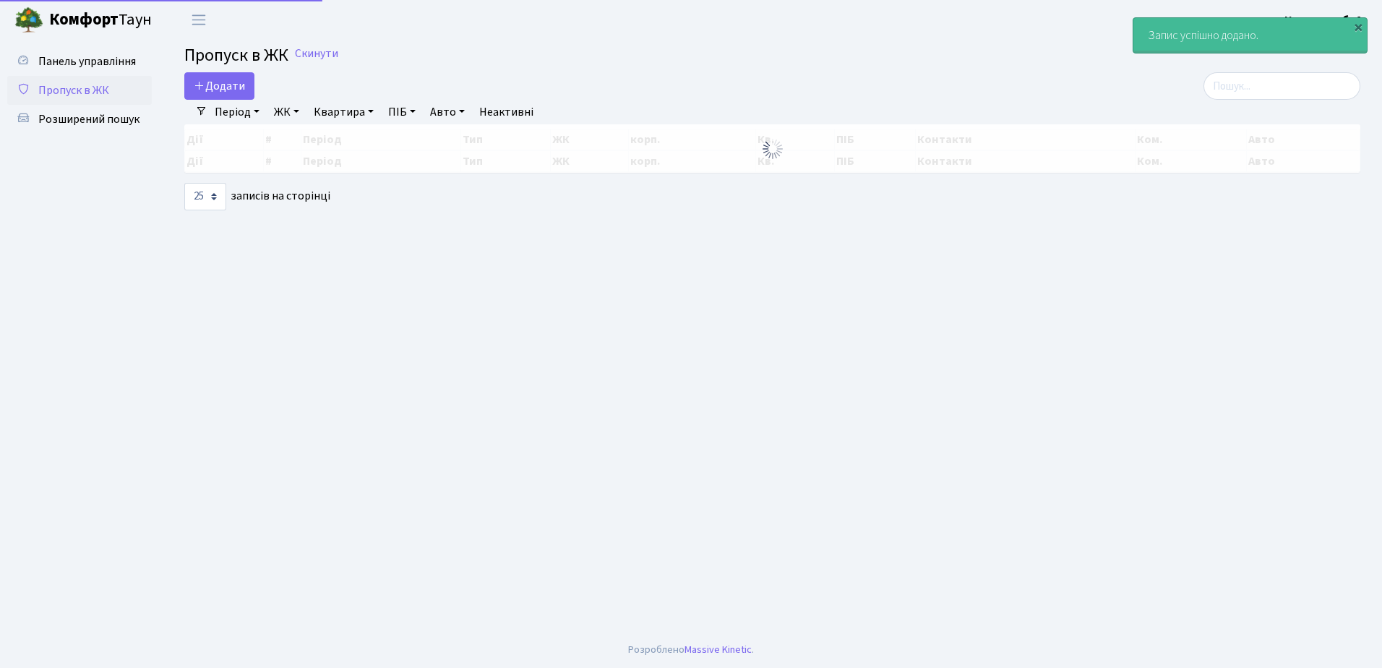
select select "25"
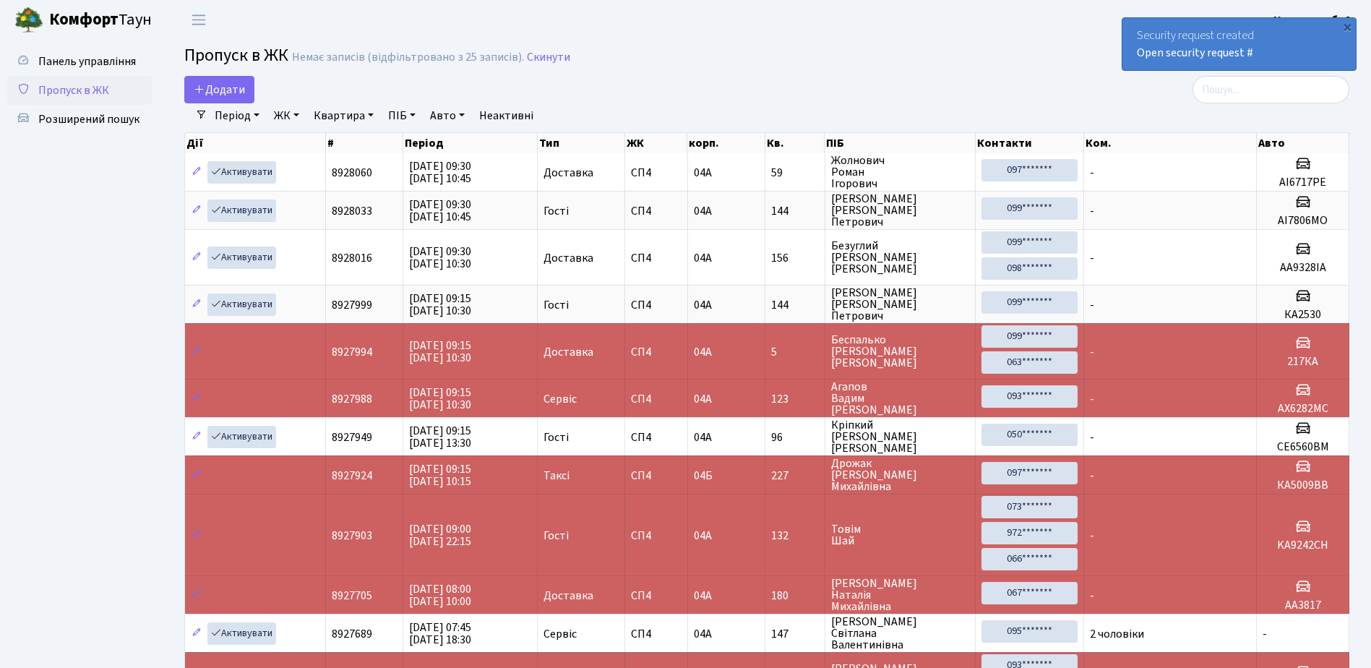
click at [1267, 59] on div "Security request created Open security request #" at bounding box center [1238, 44] width 233 height 52
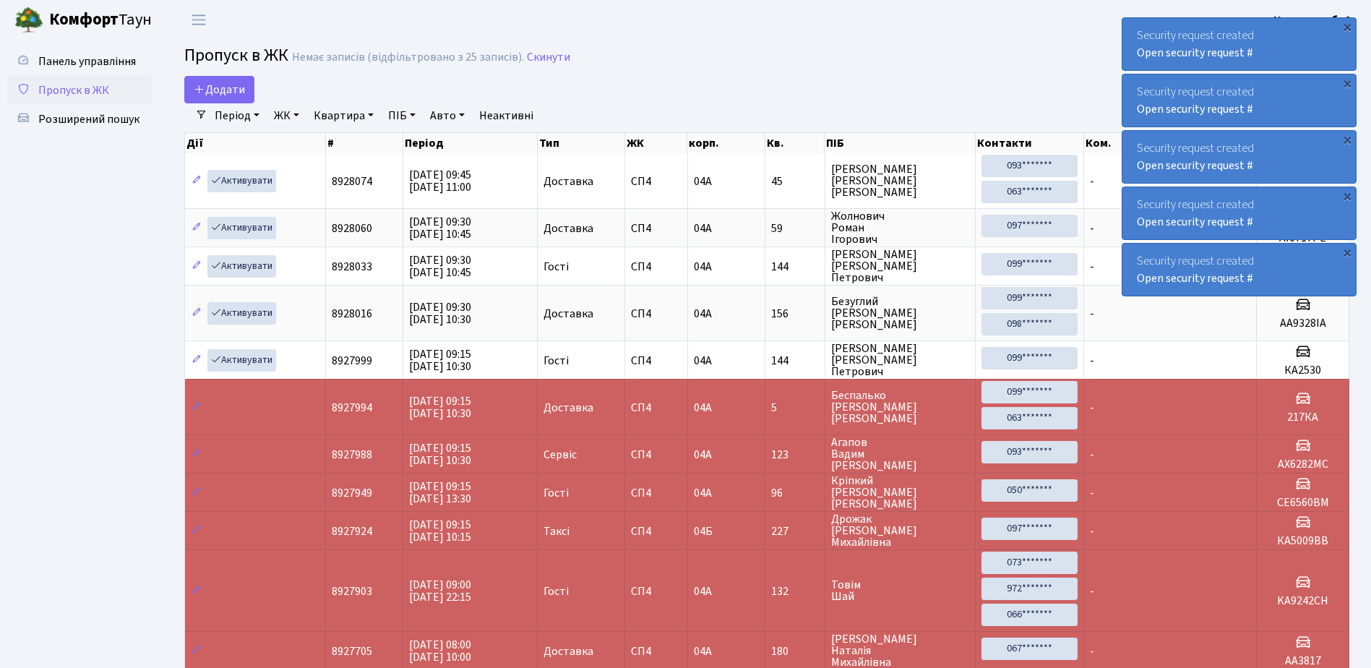
click at [1287, 59] on div "Security request created Open security request #" at bounding box center [1238, 44] width 233 height 52
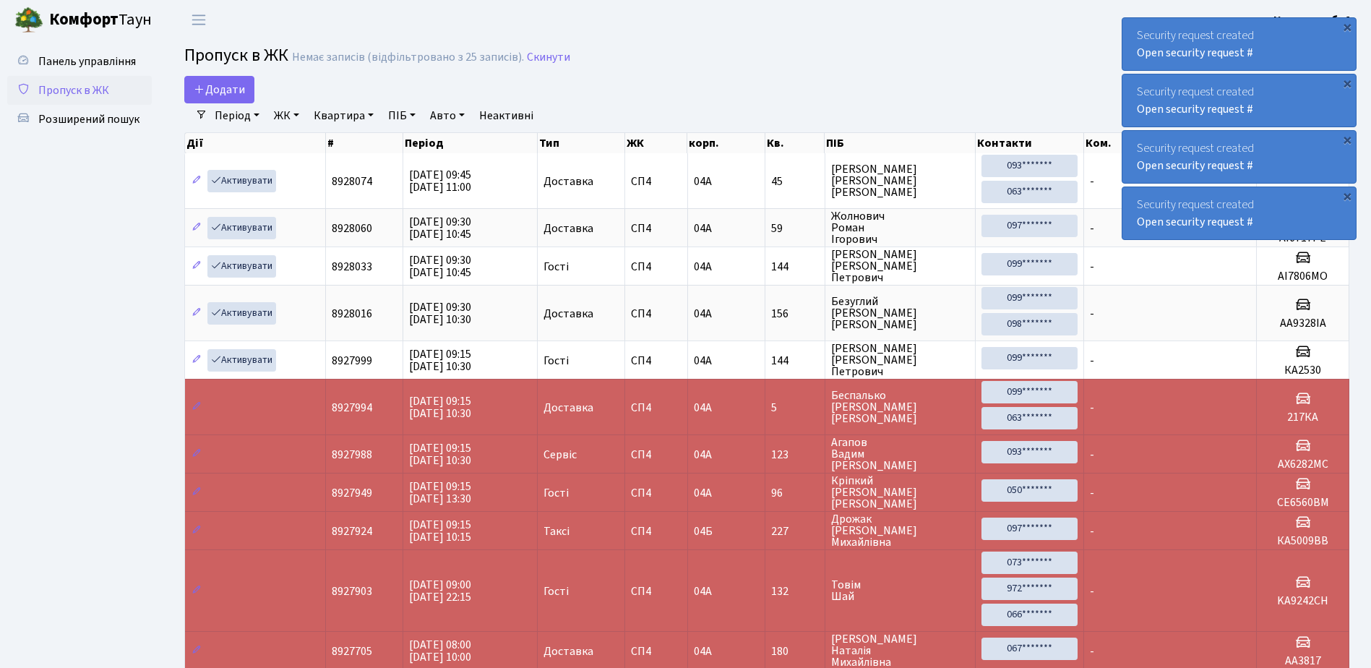
click at [1287, 59] on div "Security request created Open security request #" at bounding box center [1238, 44] width 233 height 52
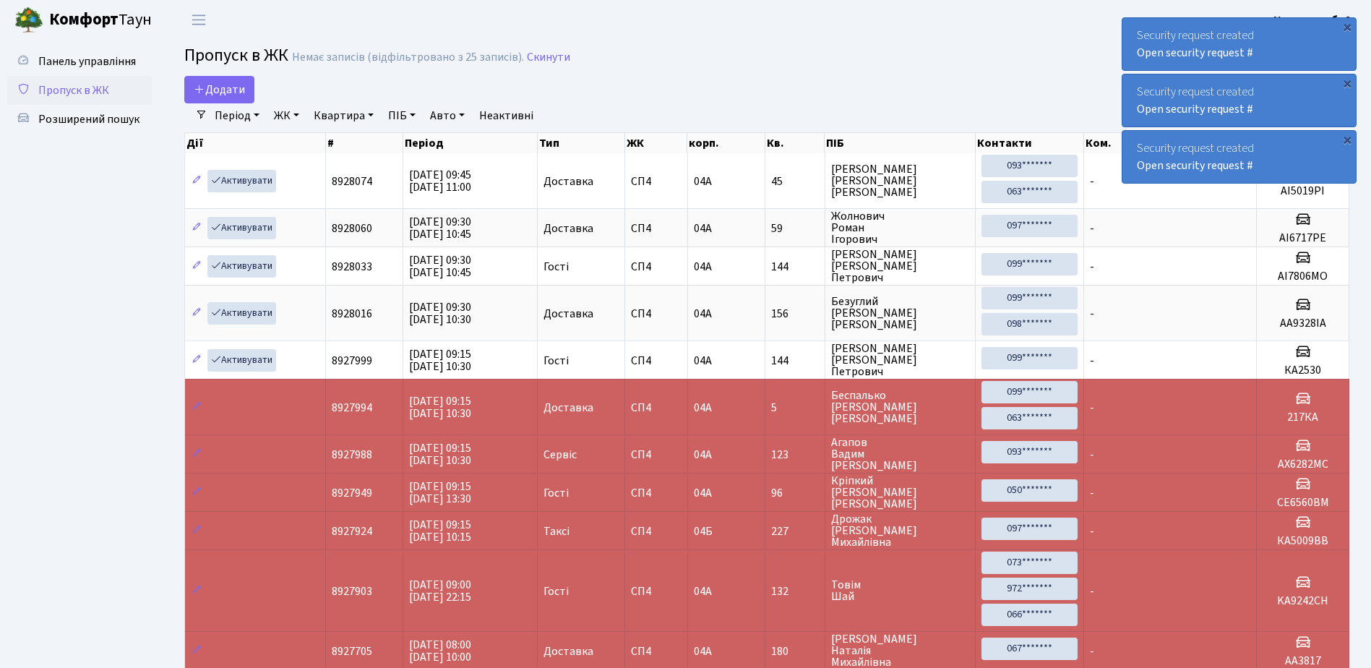
click at [1287, 59] on div "Security request created Open security request #" at bounding box center [1238, 44] width 233 height 52
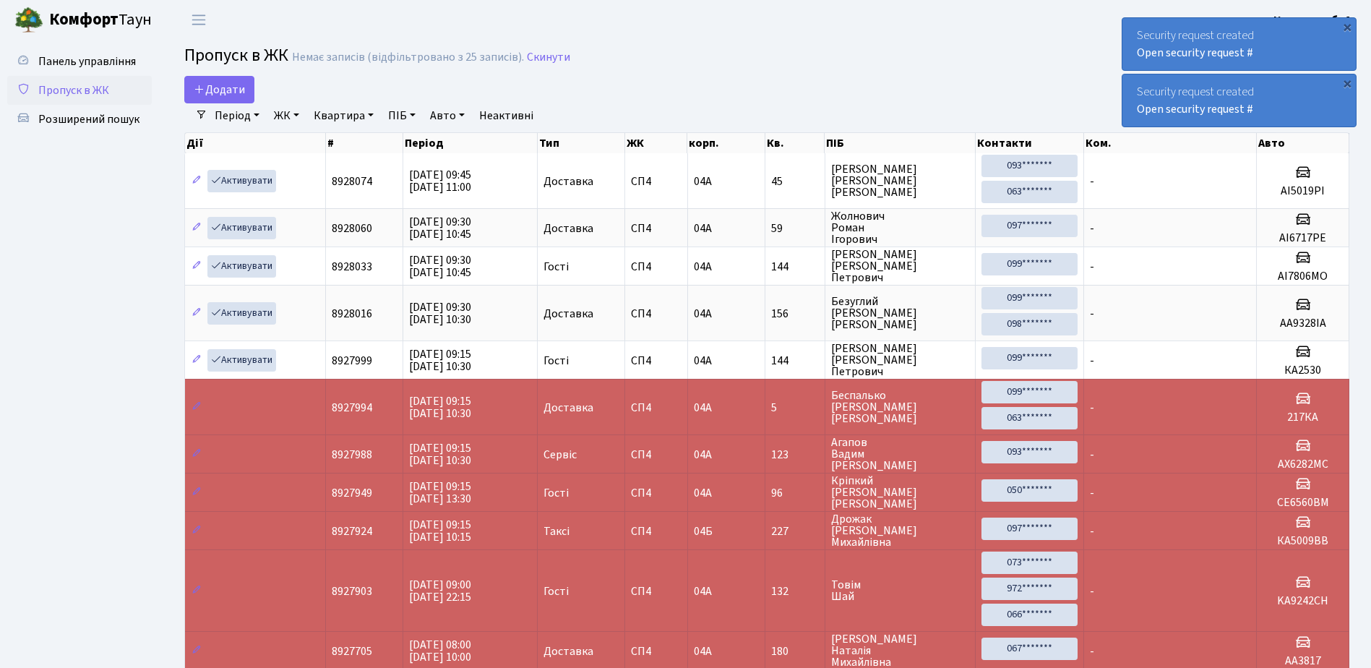
click at [1287, 59] on div "Security request created Open security request #" at bounding box center [1238, 44] width 233 height 52
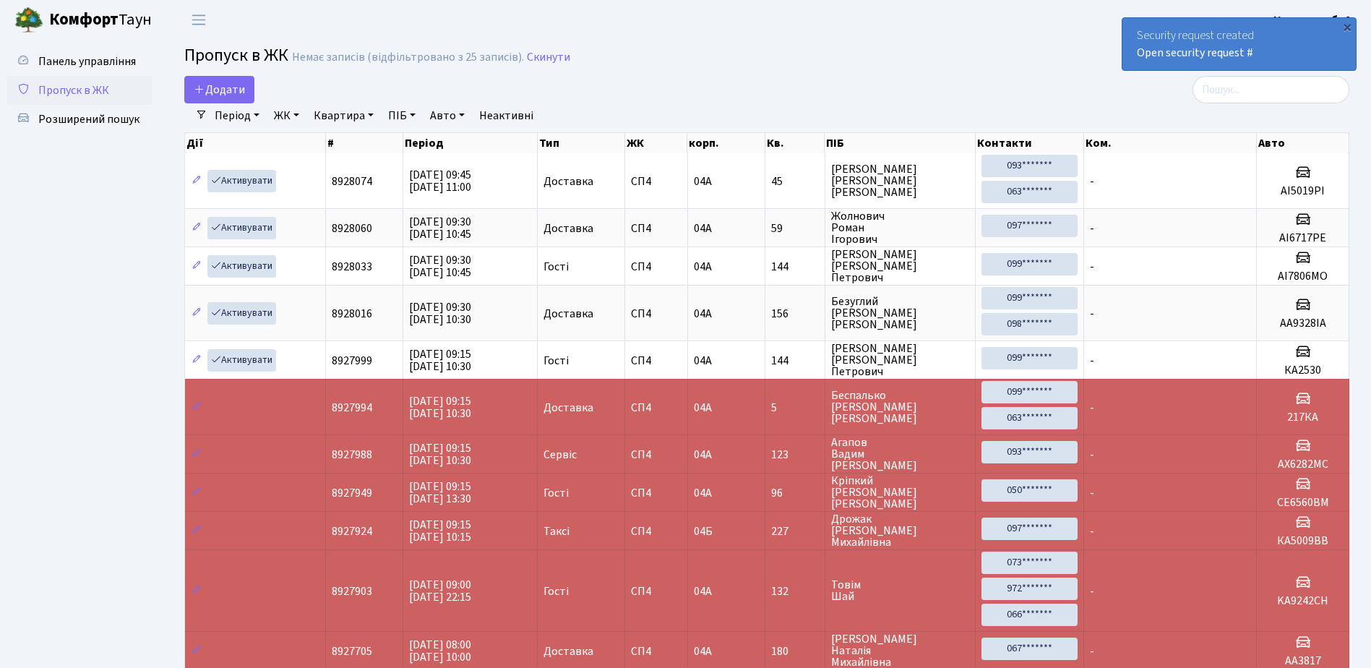
click at [1287, 59] on div "Security request created Open security request #" at bounding box center [1238, 44] width 233 height 52
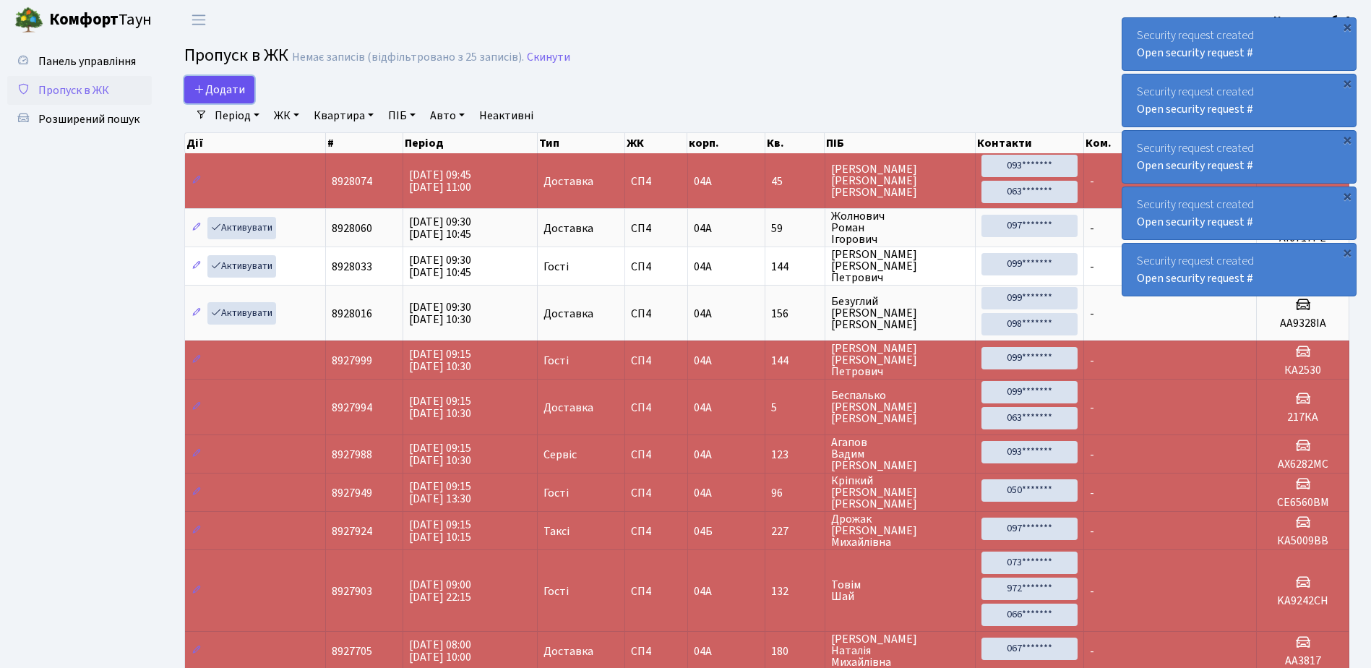
click at [231, 89] on span "Додати" at bounding box center [219, 90] width 51 height 16
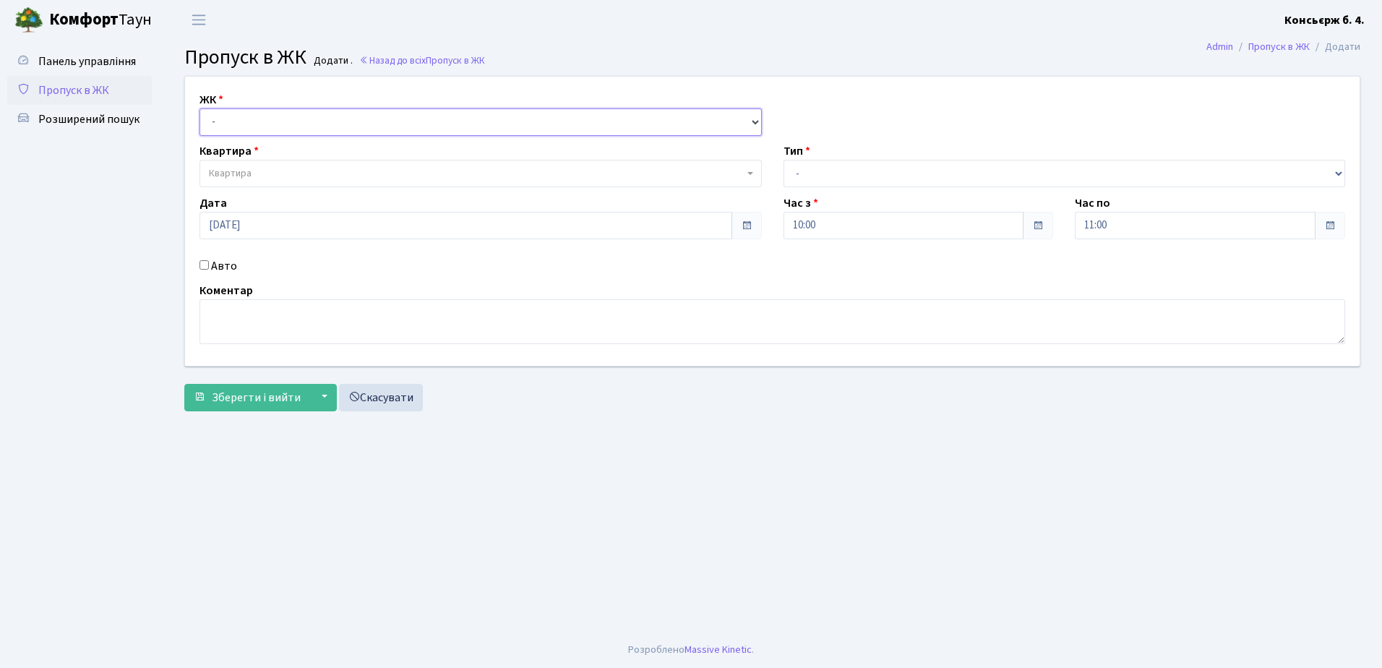
click at [263, 125] on select "- СП4, Столичне шосе, 5" at bounding box center [480, 121] width 562 height 27
select select "325"
click at [199, 108] on select "- СП4, Столичне шосе, 5" at bounding box center [480, 121] width 562 height 27
select select
click at [274, 173] on span "Квартира" at bounding box center [476, 173] width 535 height 14
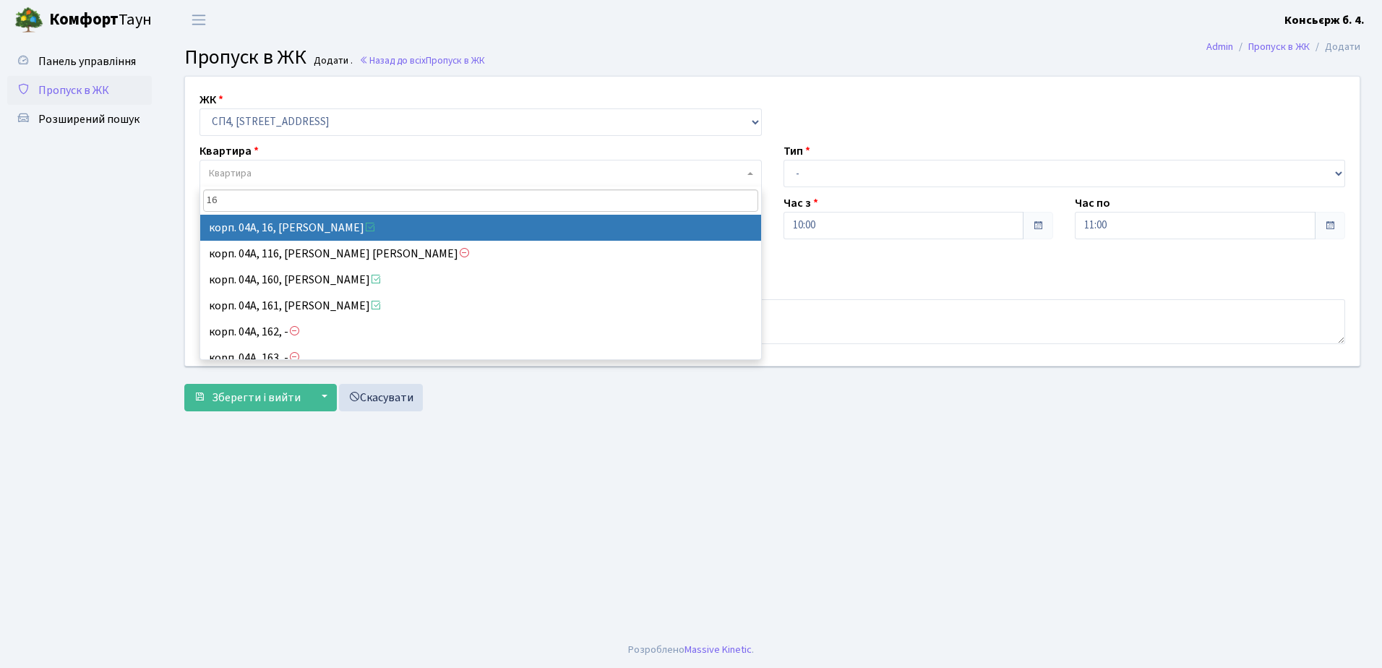
type input "16"
select select "21044"
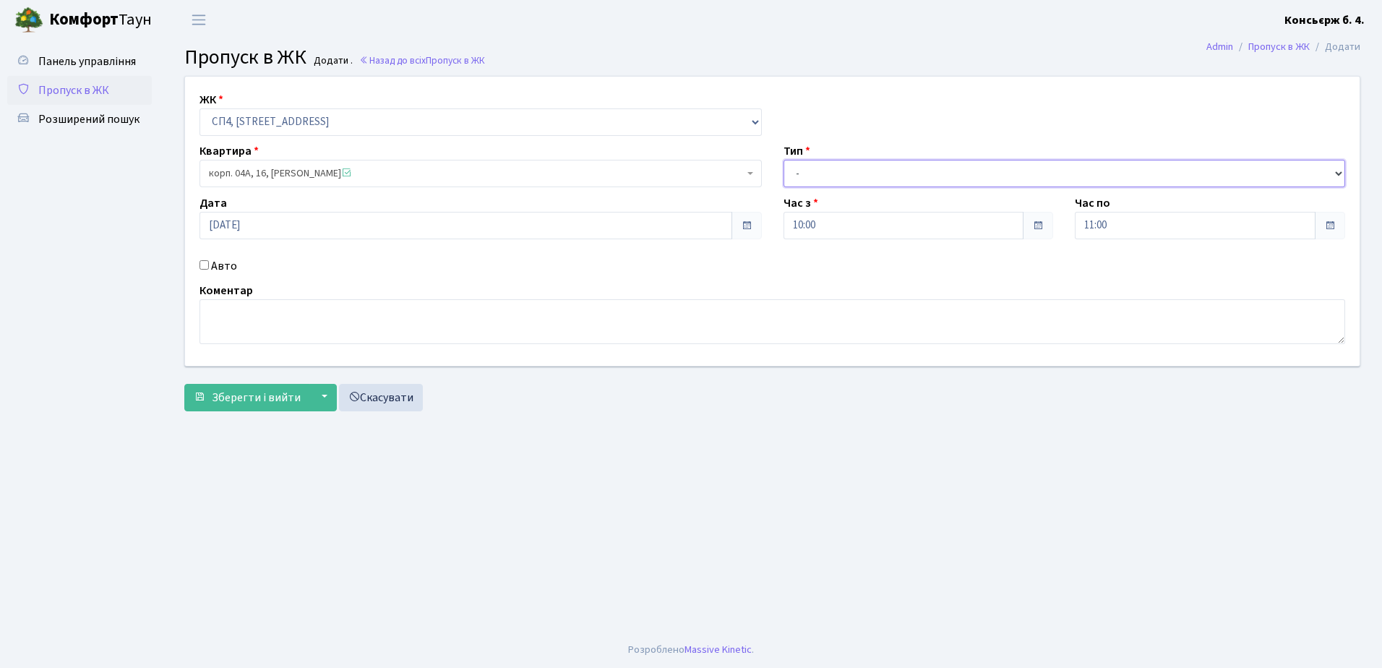
click at [914, 167] on select "- Доставка Таксі Гості Сервіс" at bounding box center [1064, 173] width 562 height 27
select select "18"
click at [783, 160] on select "- Доставка Таксі Гості Сервіс" at bounding box center [1064, 173] width 562 height 27
click at [374, 314] on textarea at bounding box center [771, 321] width 1145 height 45
type textarea "[PERSON_NAME]"
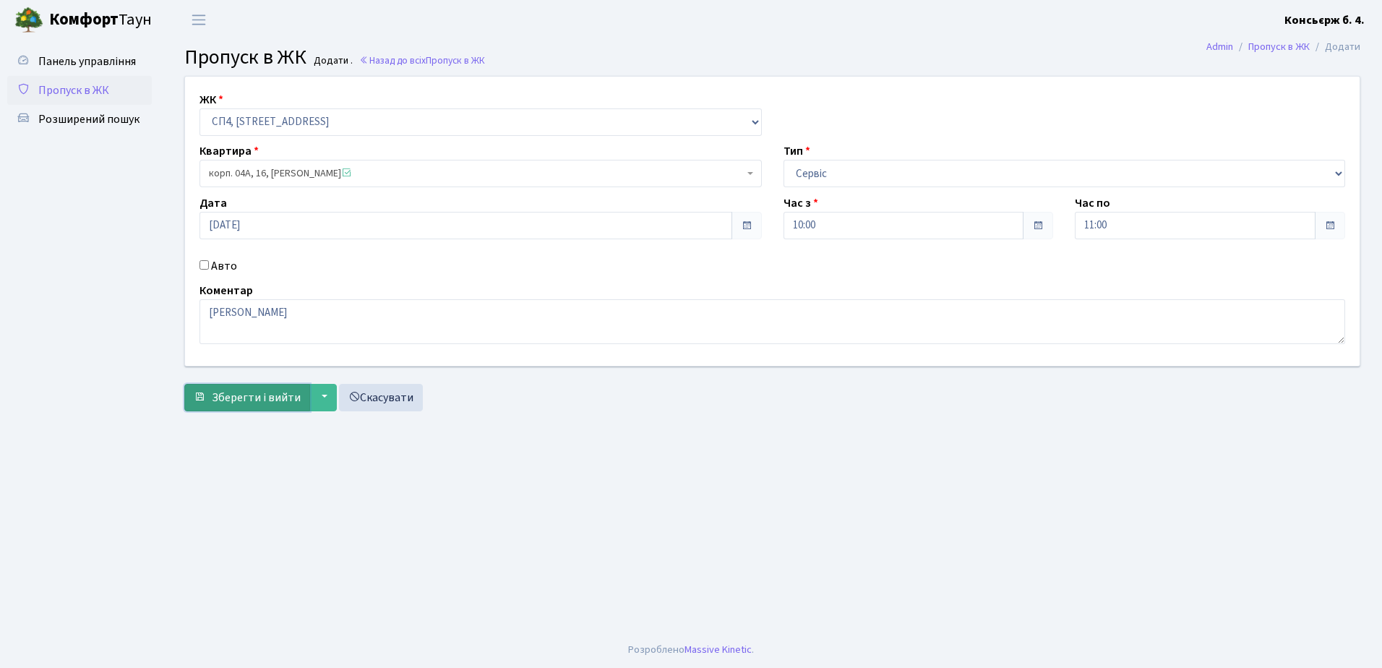
click at [256, 400] on span "Зберегти і вийти" at bounding box center [256, 397] width 89 height 16
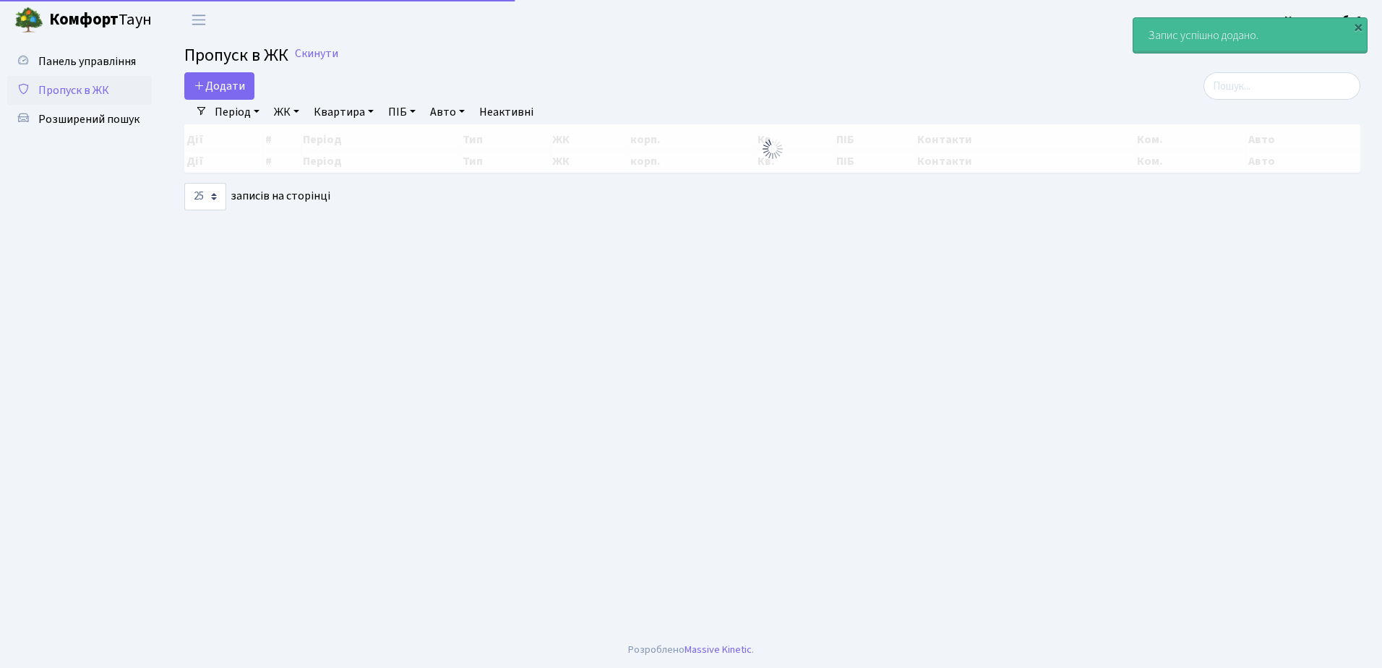
select select "25"
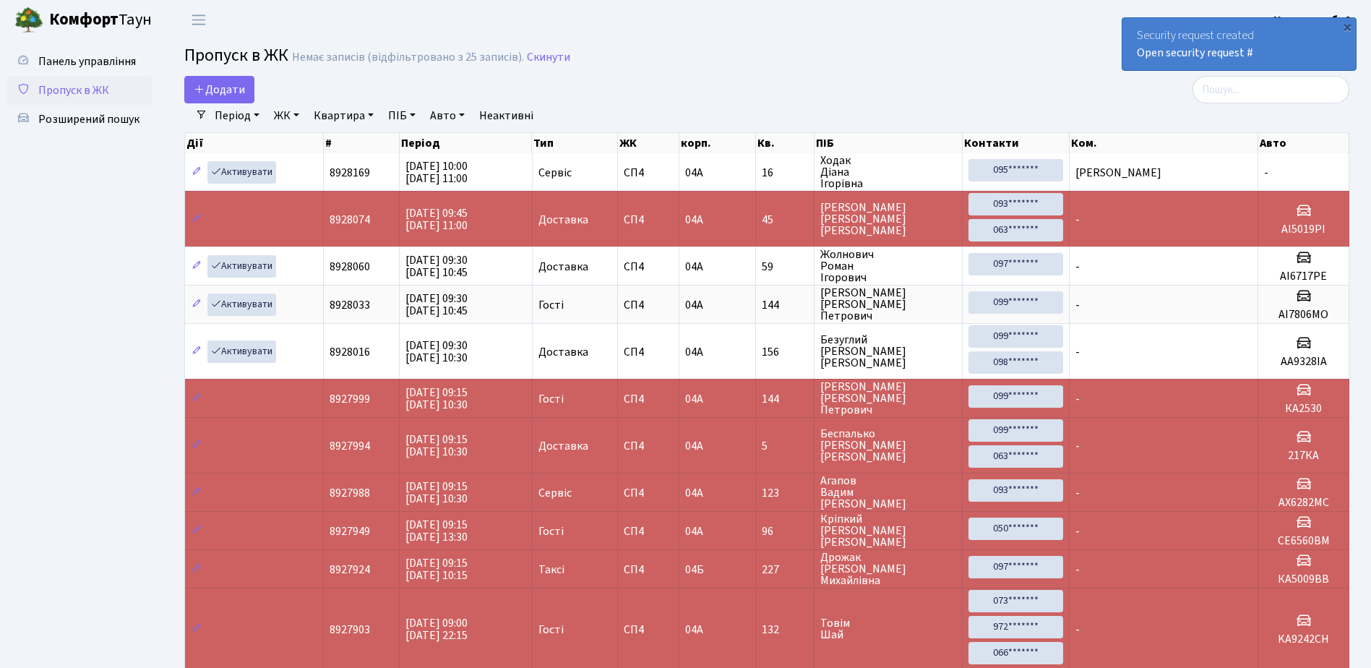
click at [1200, 61] on div "Security request created Open security request #" at bounding box center [1238, 44] width 233 height 52
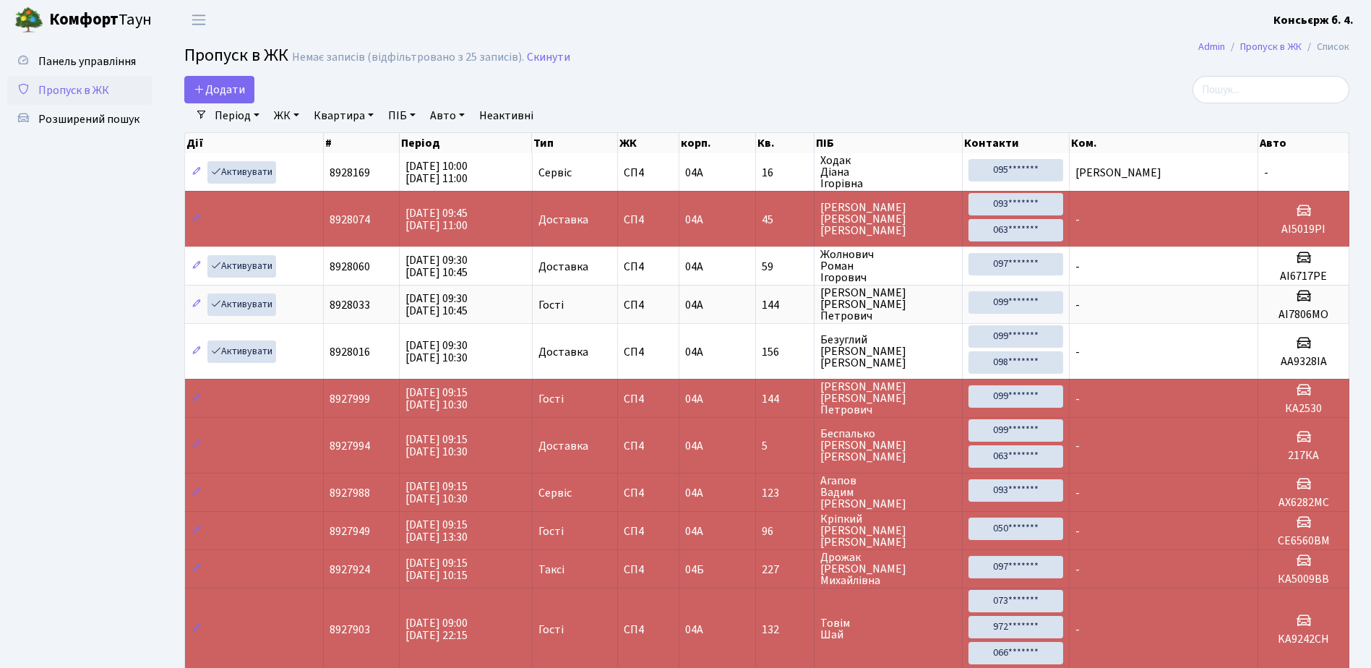
click at [1176, 49] on nav "Admin Пропуск в ЖК Список" at bounding box center [1273, 47] width 194 height 30
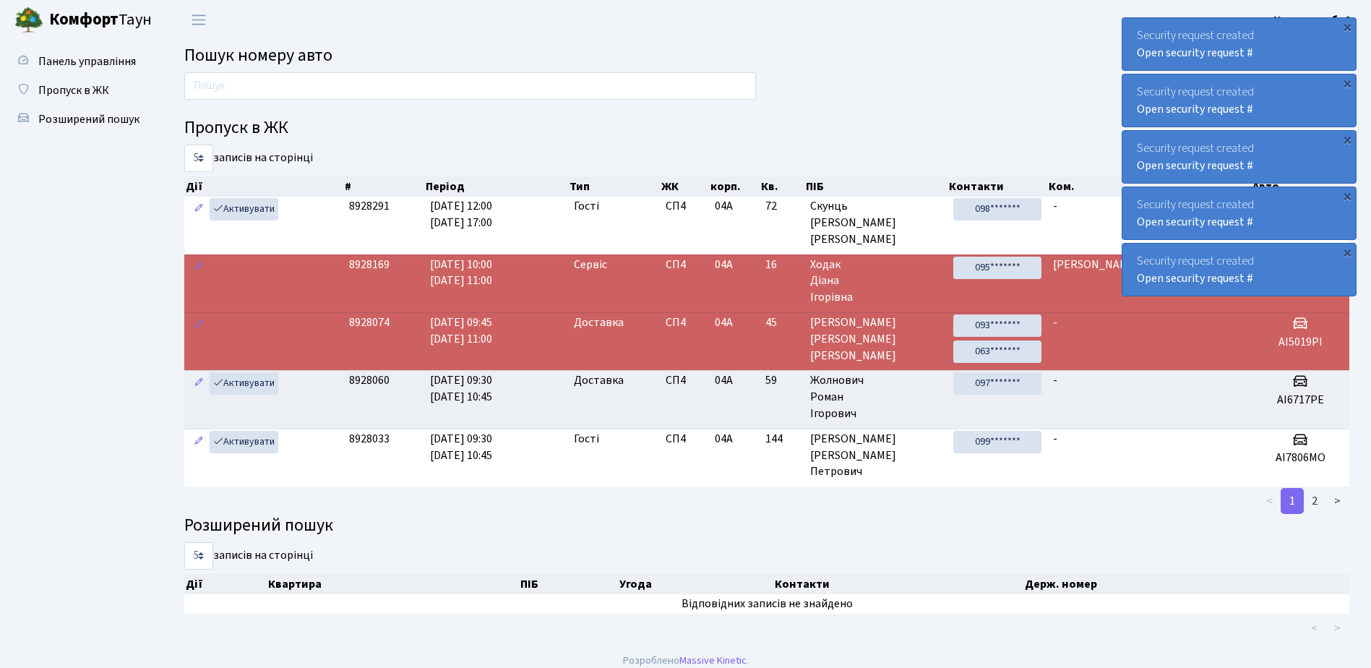
click at [1135, 58] on div "Security request created Open security request #" at bounding box center [1238, 44] width 233 height 52
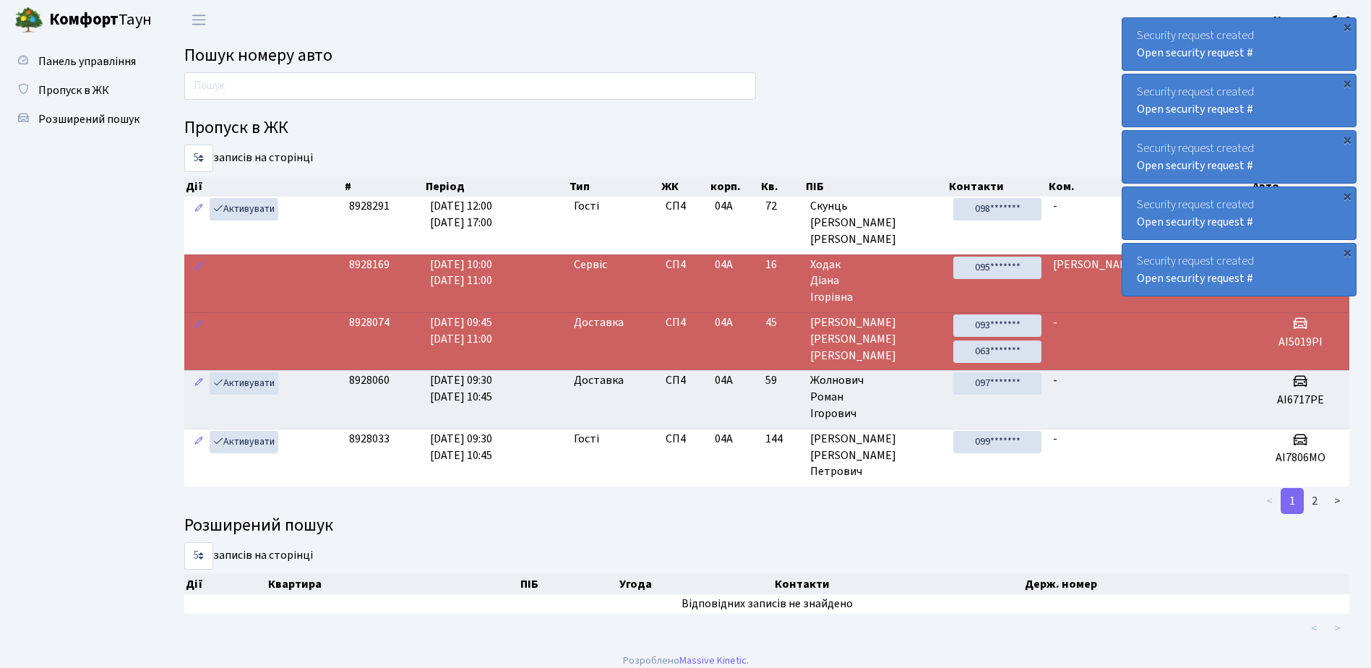
click at [1135, 58] on div "Security request created Open security request #" at bounding box center [1238, 44] width 233 height 52
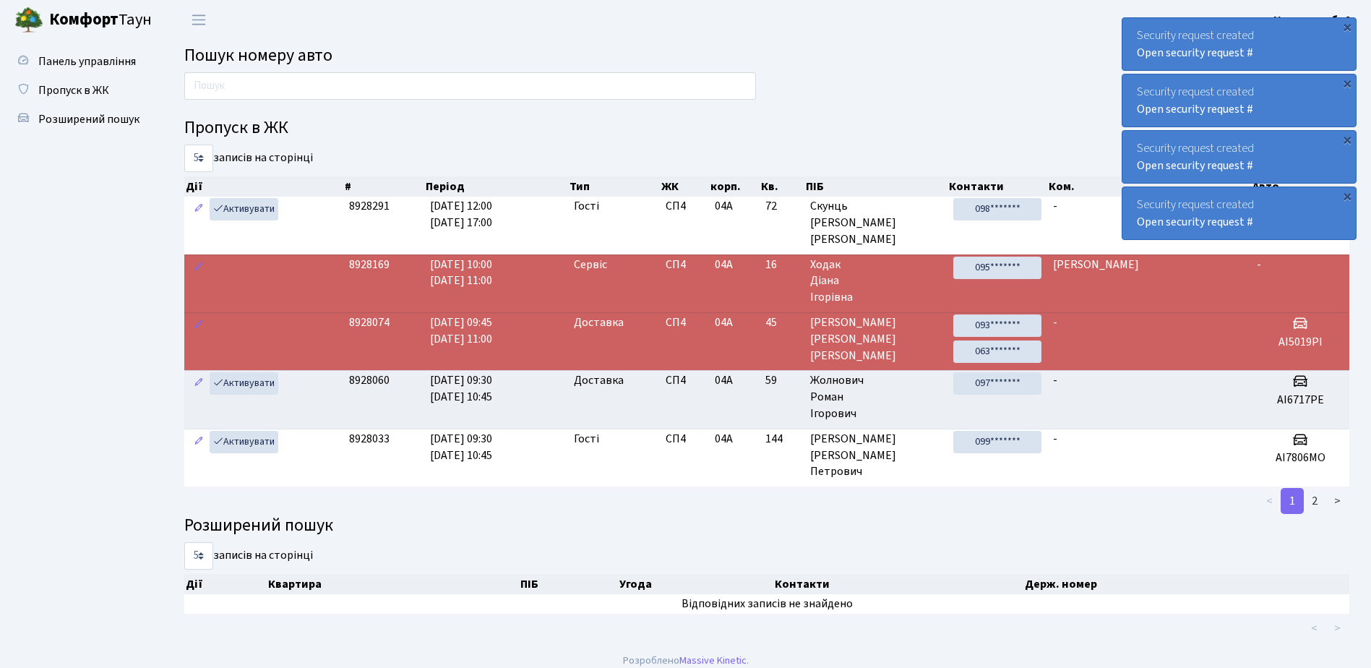
click at [1135, 58] on div "Security request created Open security request #" at bounding box center [1238, 44] width 233 height 52
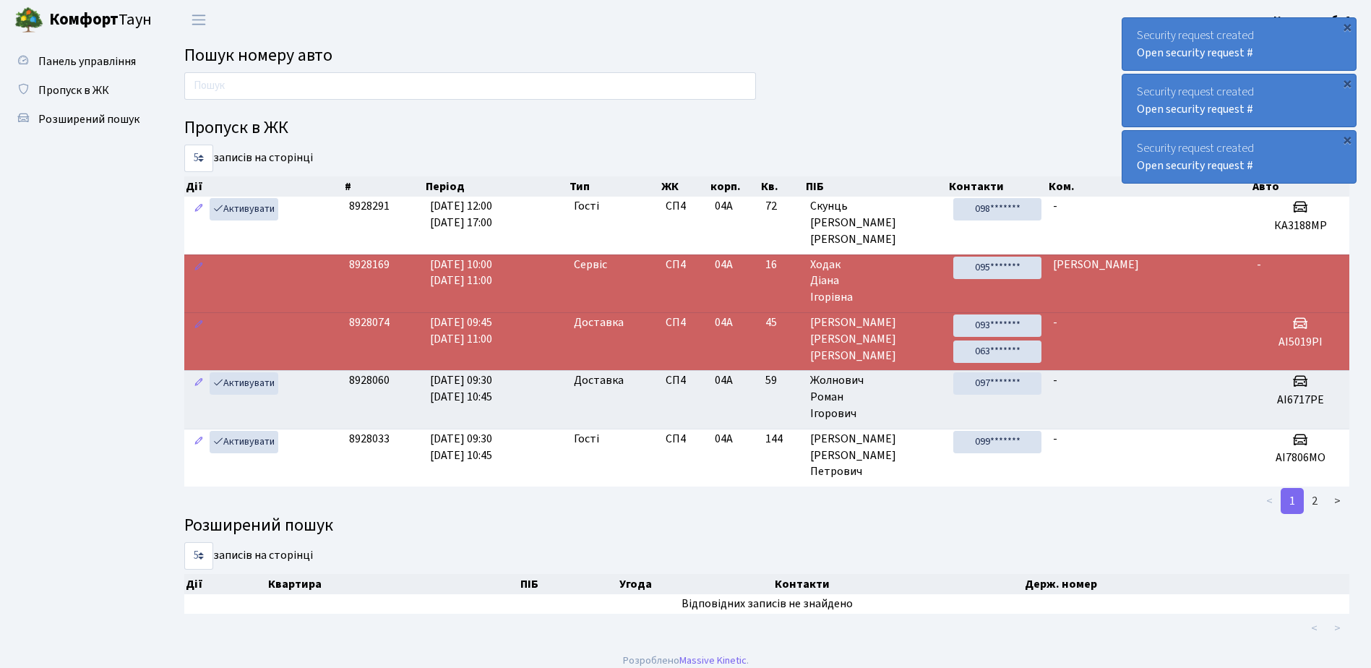
click at [1135, 58] on div "Security request created Open security request #" at bounding box center [1238, 44] width 233 height 52
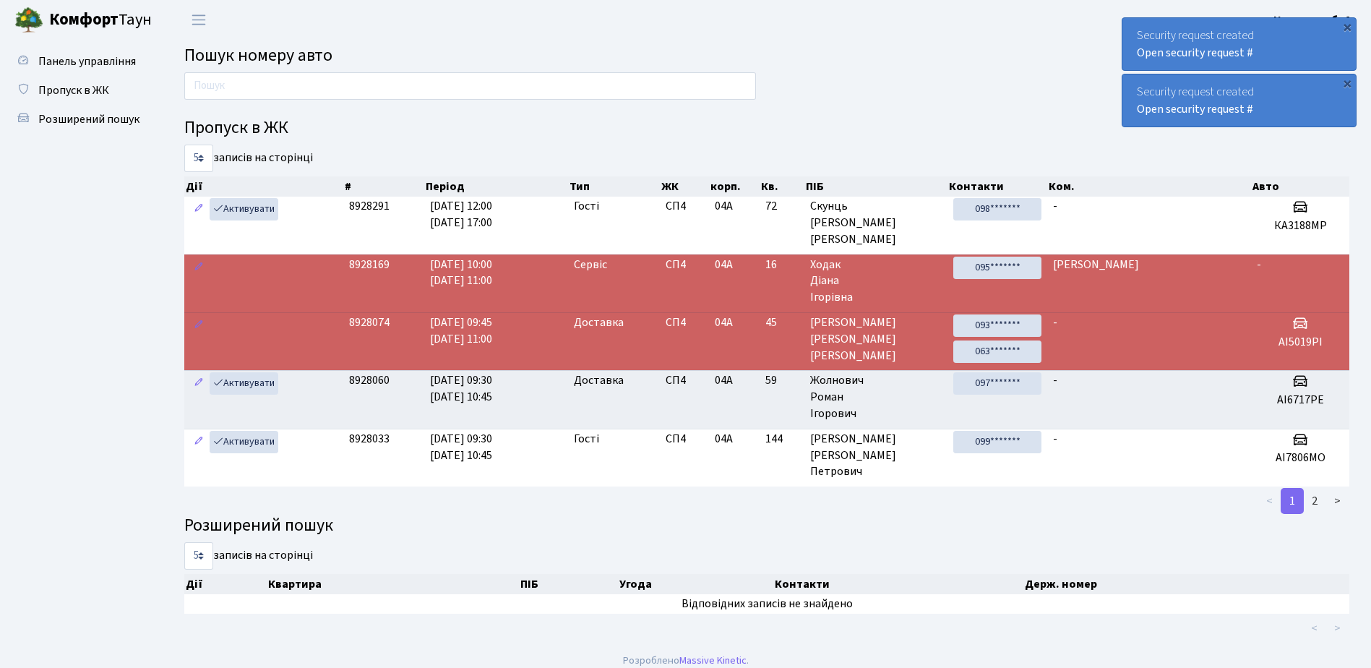
click at [1135, 58] on div "Security request created Open security request #" at bounding box center [1238, 44] width 233 height 52
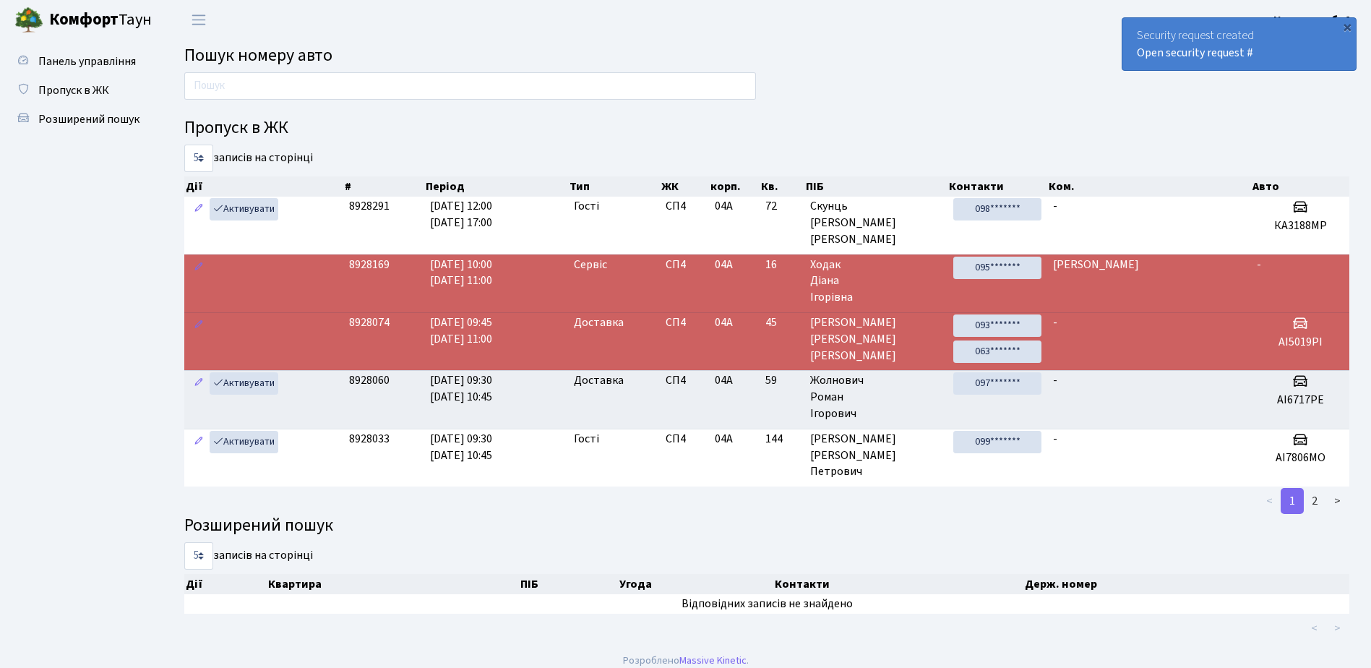
click at [1135, 58] on div "Security request created Open security request #" at bounding box center [1238, 44] width 233 height 52
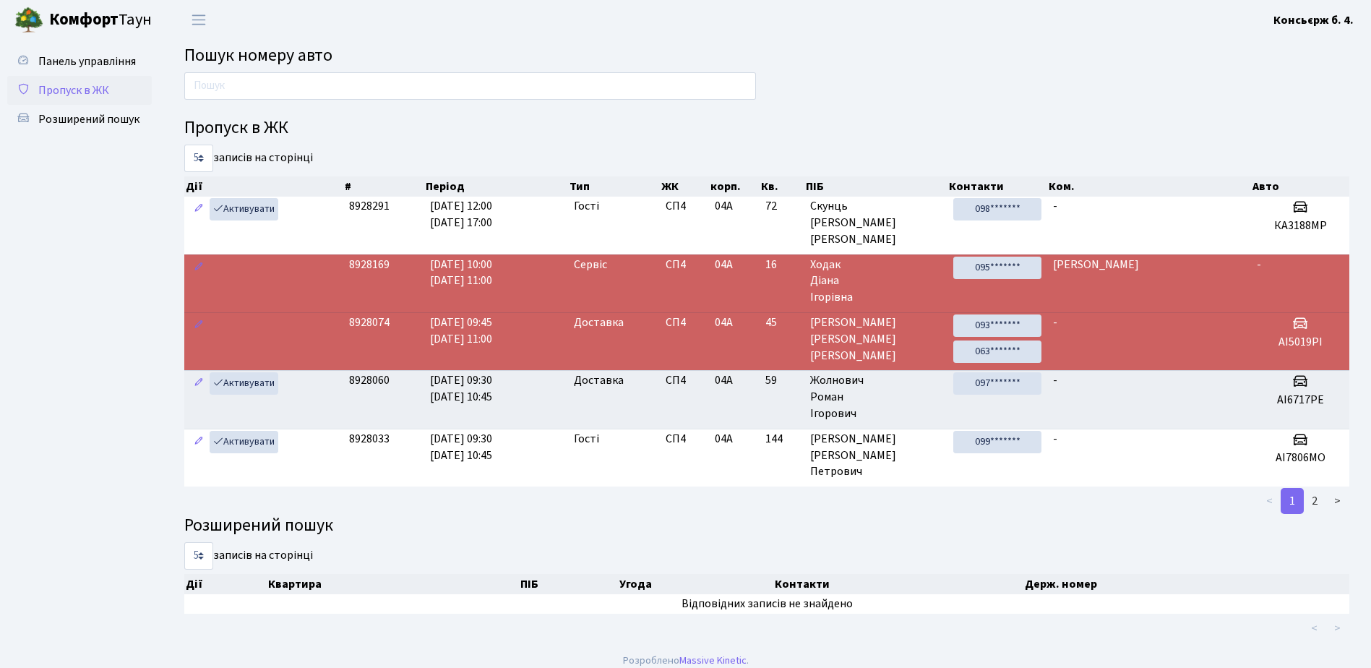
click at [71, 91] on span "Пропуск в ЖК" at bounding box center [73, 90] width 71 height 16
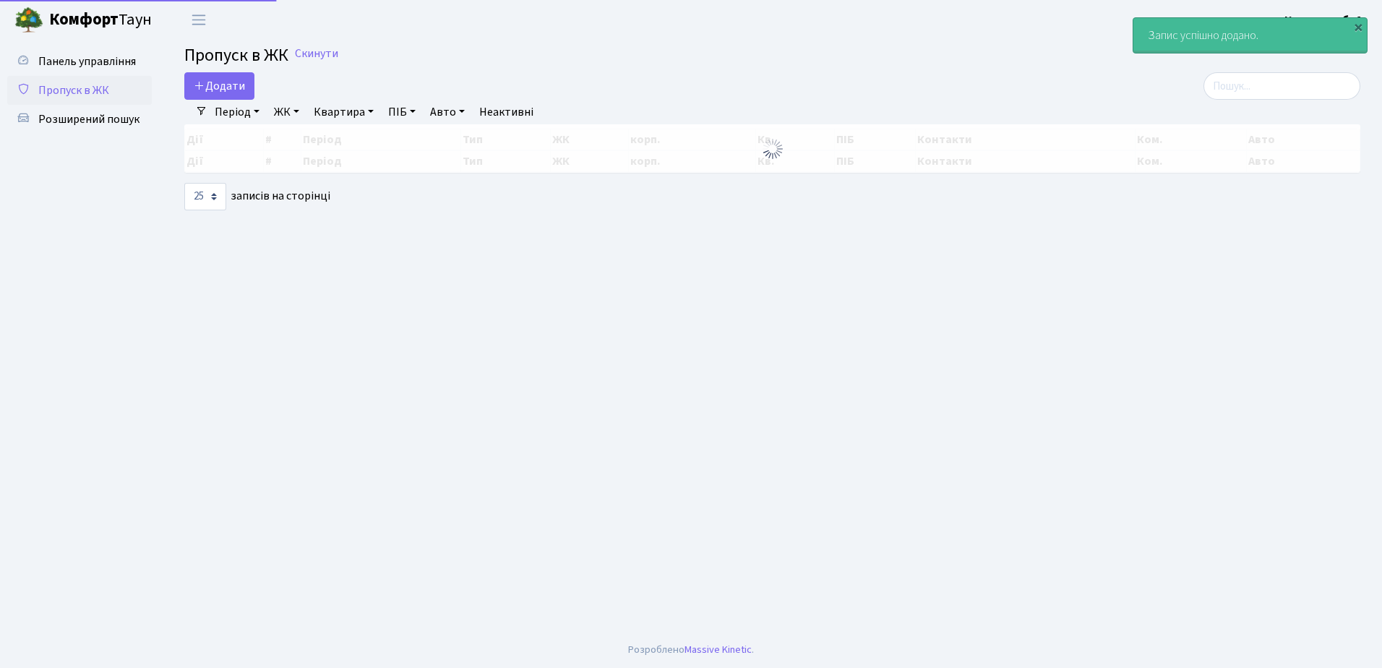
select select "25"
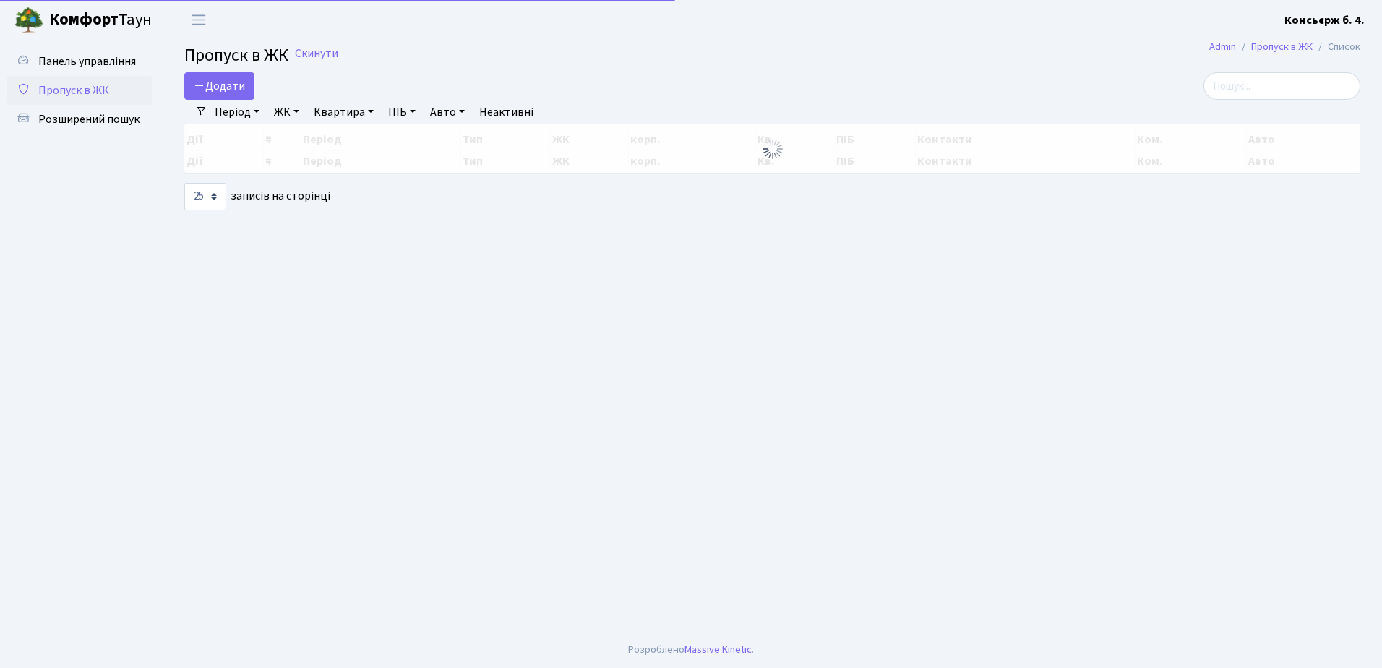
select select "25"
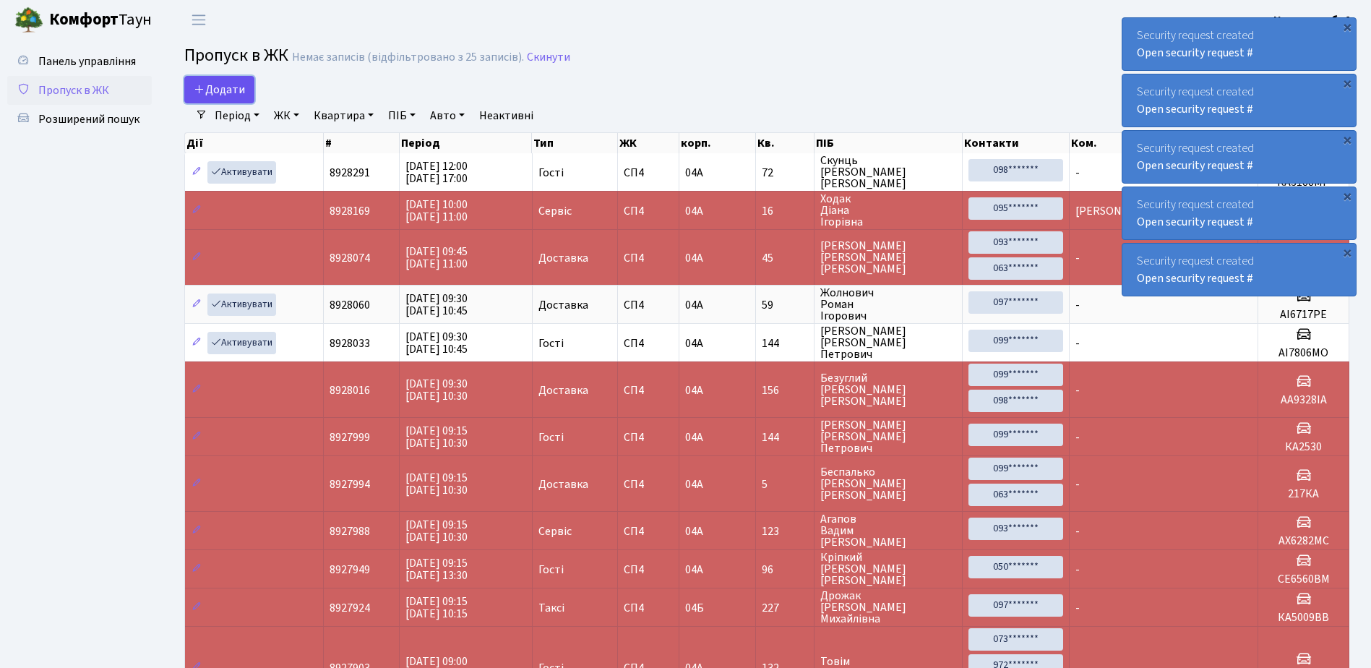
click at [208, 99] on link "Додати" at bounding box center [219, 89] width 70 height 27
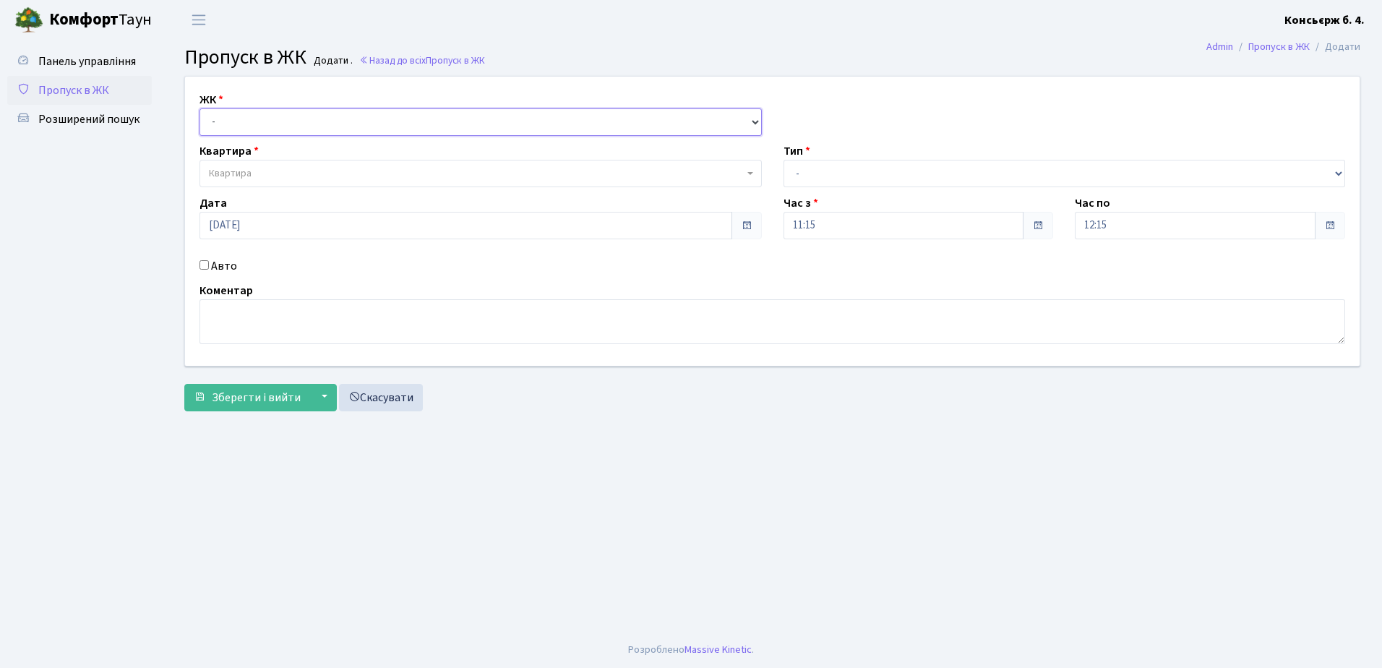
click at [228, 119] on select "- СП4, Столичне шосе, 5" at bounding box center [480, 121] width 562 height 27
select select "325"
click at [199, 108] on select "- СП4, Столичне шосе, 5" at bounding box center [480, 121] width 562 height 27
select select
click at [226, 171] on span "Квартира" at bounding box center [230, 173] width 43 height 14
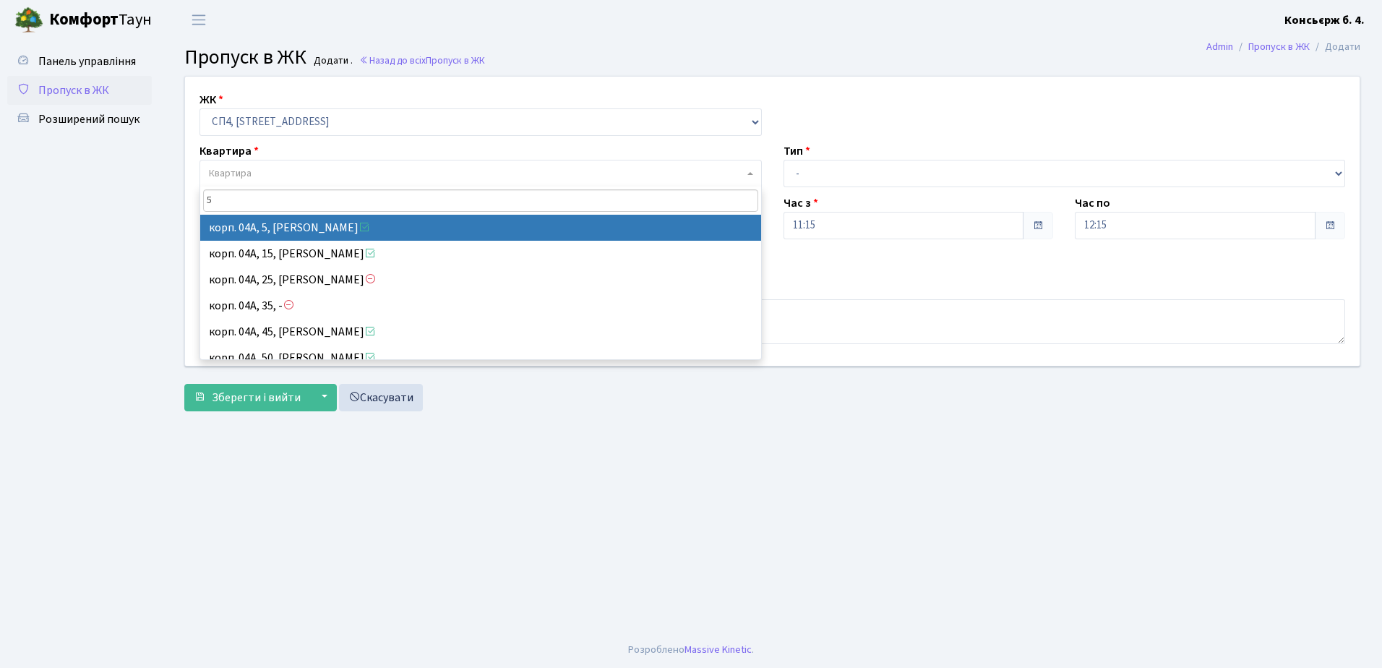
type input "5"
select select "21033"
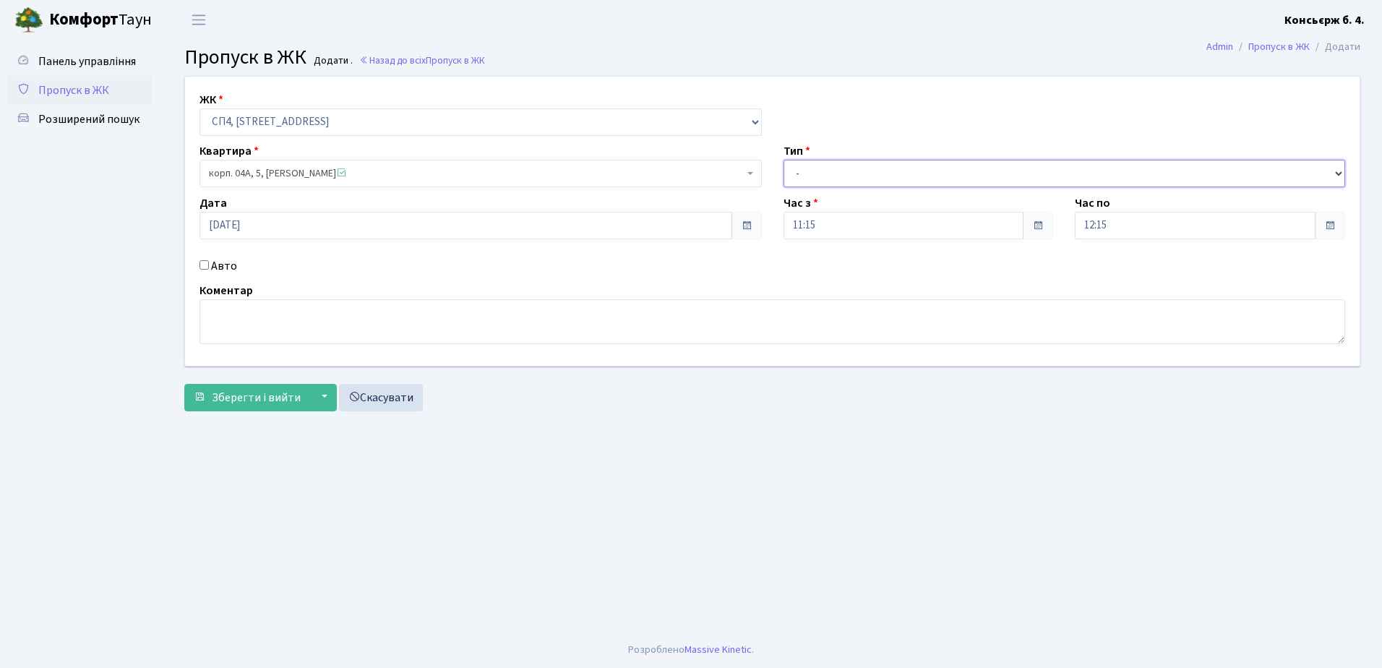
click at [844, 176] on select "- Доставка Таксі Гості Сервіс" at bounding box center [1064, 173] width 562 height 27
select select "1"
click at [783, 160] on select "- Доставка Таксі Гості Сервіс" at bounding box center [1064, 173] width 562 height 27
click at [195, 261] on div "Авто" at bounding box center [481, 265] width 584 height 17
click at [200, 262] on input "Авто" at bounding box center [203, 264] width 9 height 9
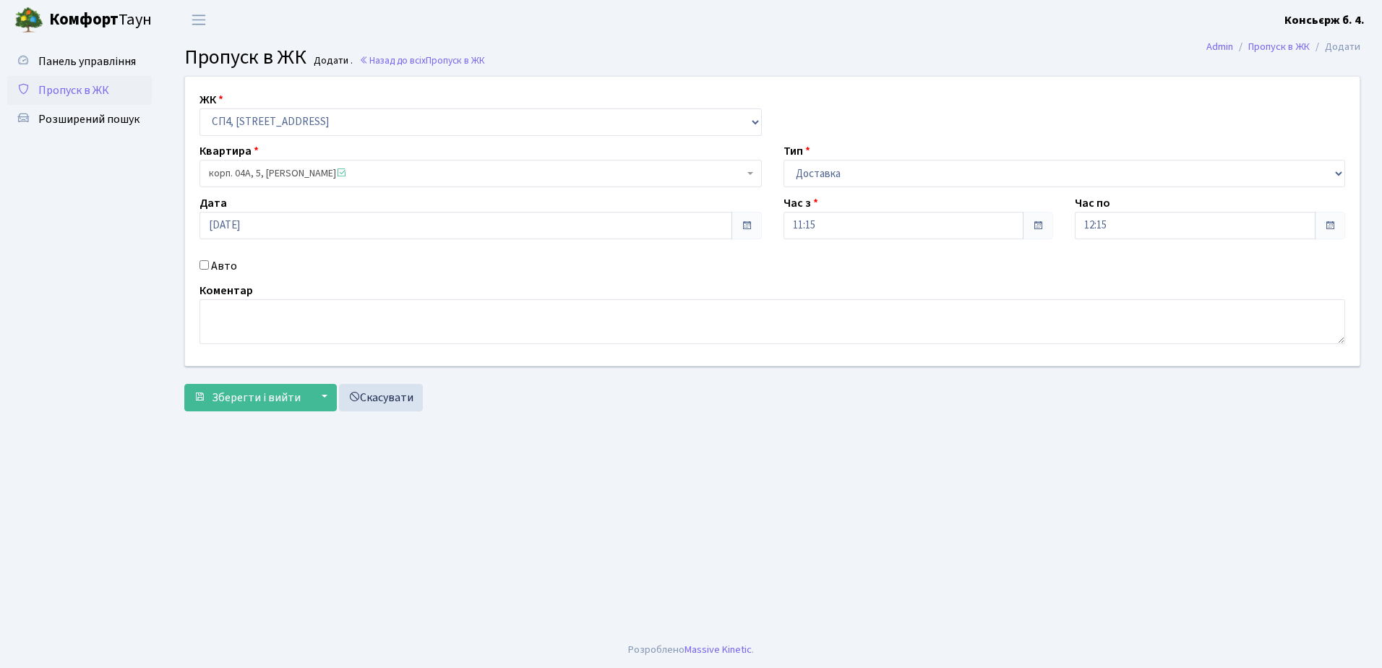
checkbox input "true"
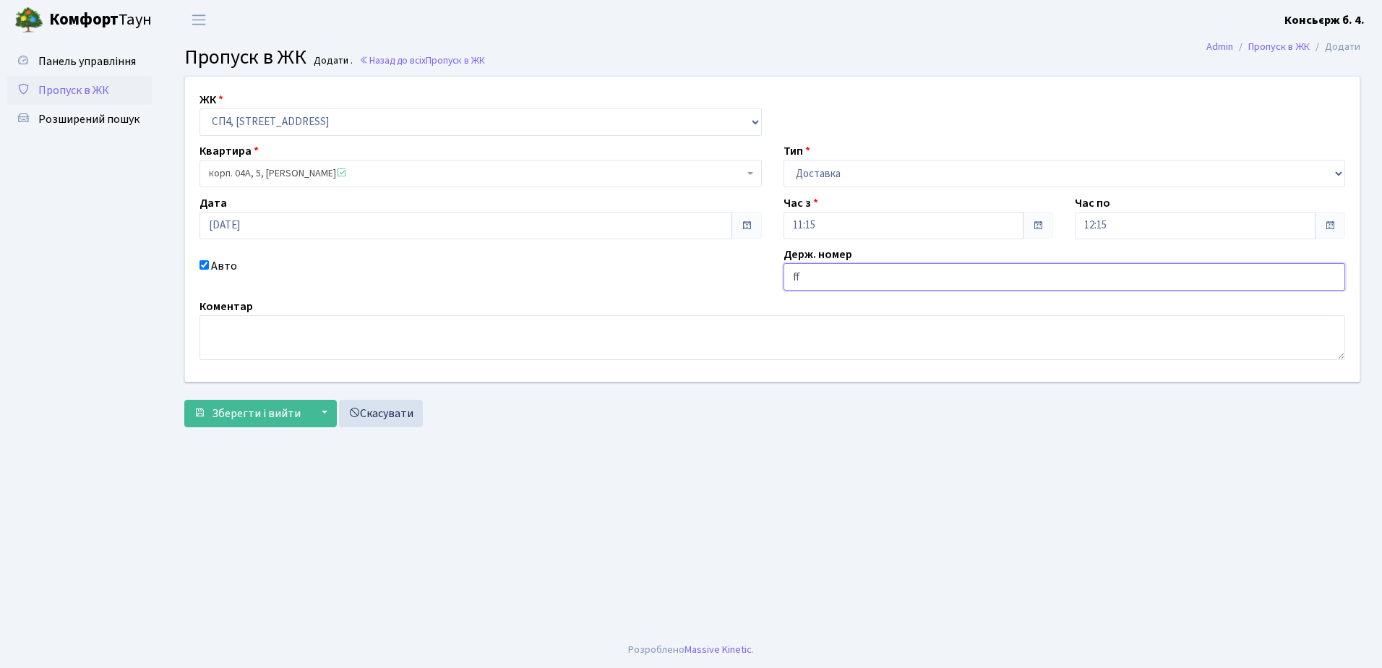
type input "f"
type input "аа3995іс"
click at [293, 405] on span "Зберегти і вийти" at bounding box center [256, 413] width 89 height 16
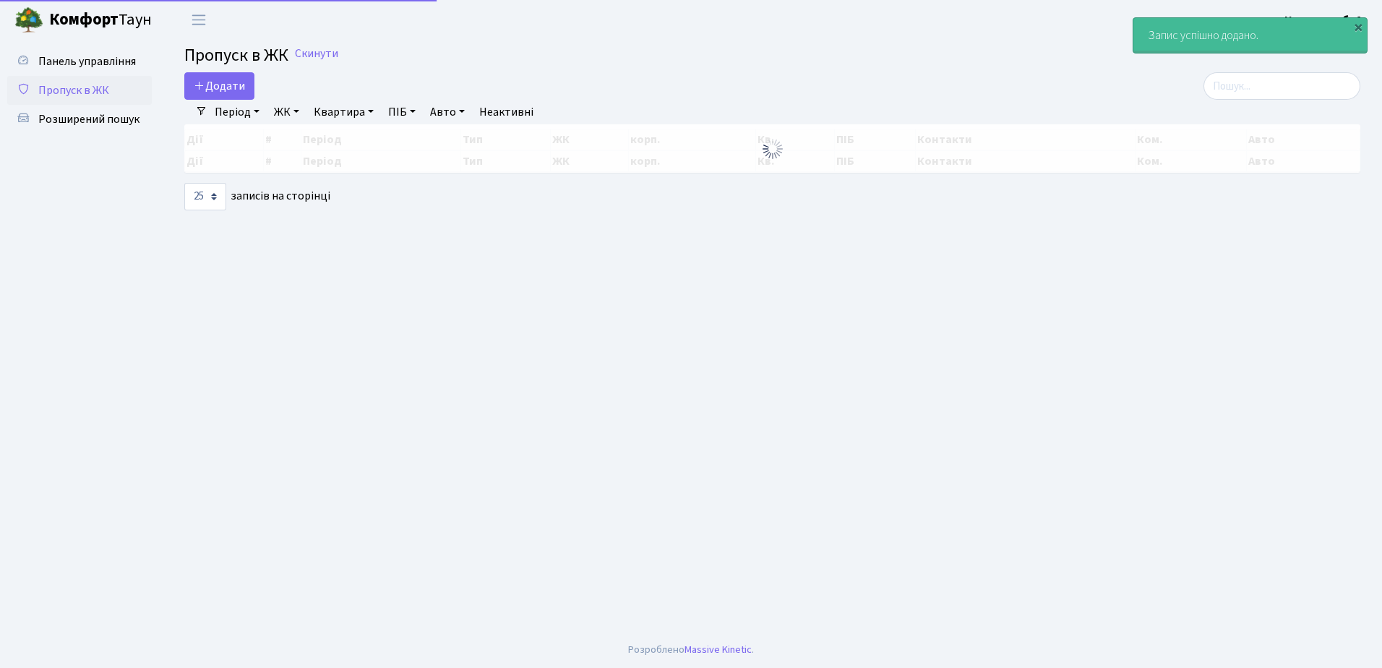
select select "25"
